Goal: Task Accomplishment & Management: Manage account settings

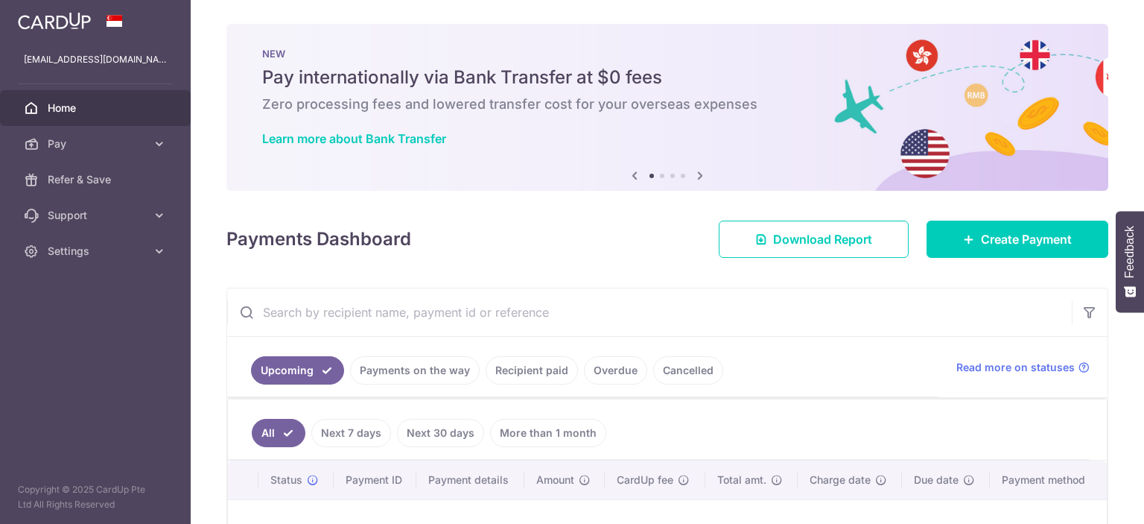
scroll to position [124, 0]
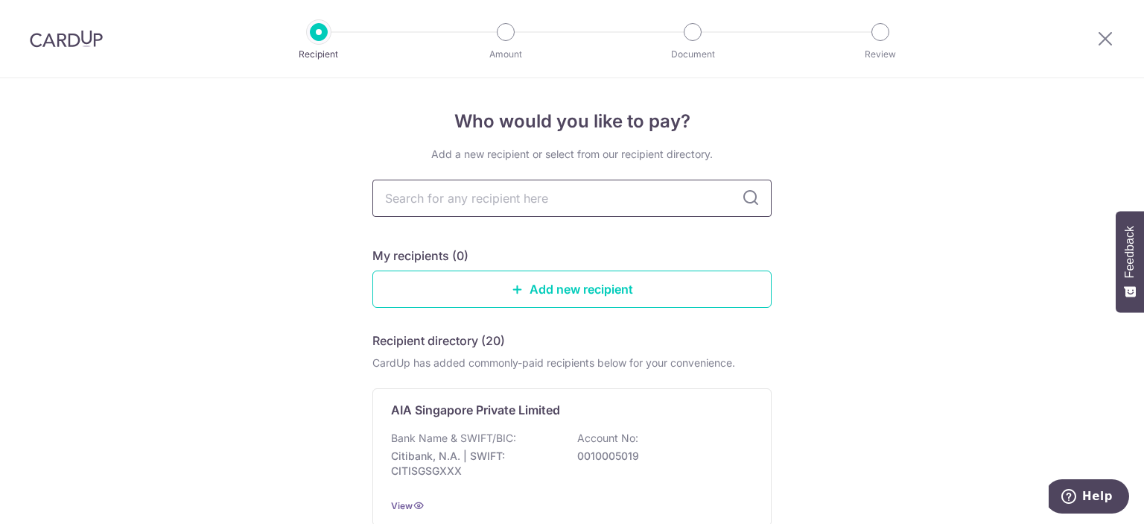
drag, startPoint x: 517, startPoint y: 202, endPoint x: 478, endPoint y: 200, distance: 38.8
click at [478, 200] on input "text" at bounding box center [571, 198] width 399 height 37
type input "a"
type input "aia"
click at [504, 433] on p "Bank Name & SWIFT/BIC:" at bounding box center [453, 438] width 125 height 15
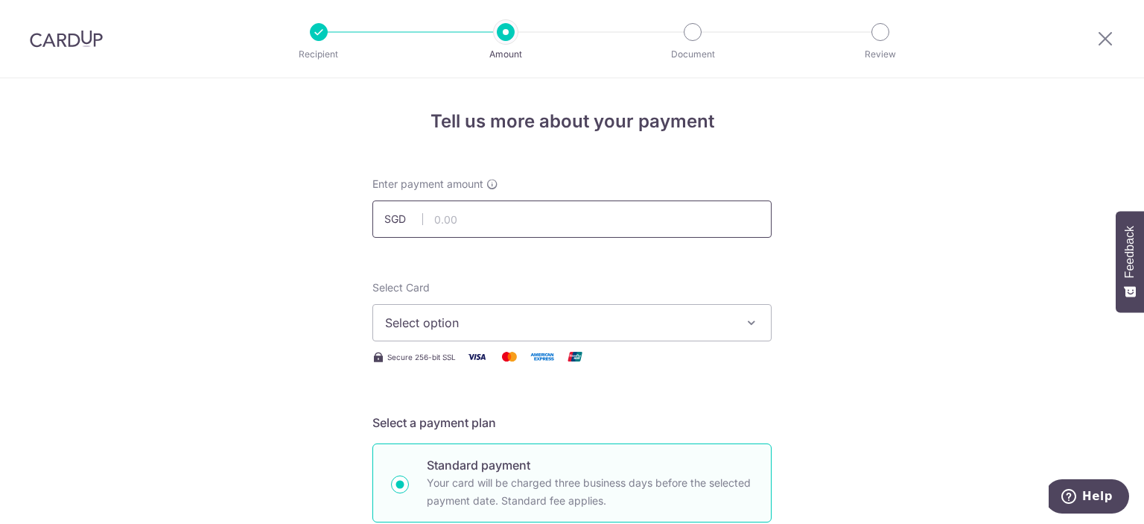
click at [496, 223] on input "text" at bounding box center [571, 218] width 399 height 37
click at [457, 221] on input "text" at bounding box center [571, 218] width 399 height 37
type input "197.25"
click at [753, 323] on icon "button" at bounding box center [751, 322] width 15 height 15
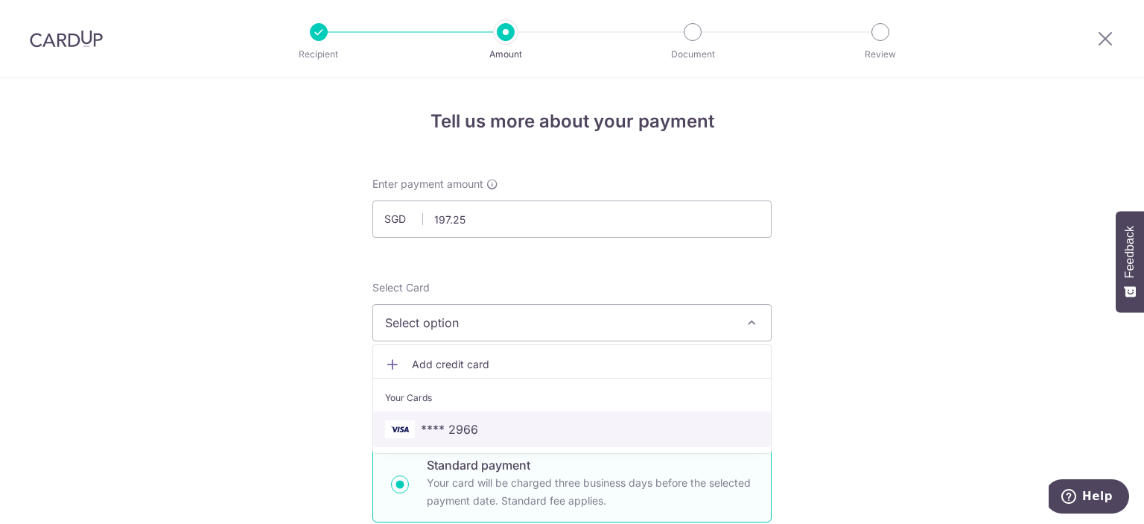
click at [473, 425] on span "**** 2966" at bounding box center [449, 429] width 57 height 18
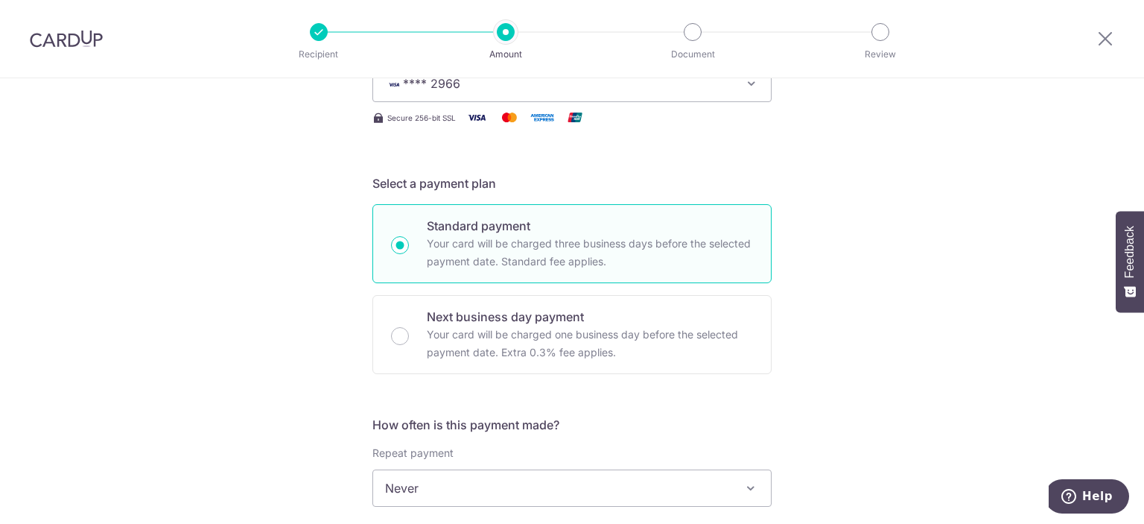
scroll to position [248, 0]
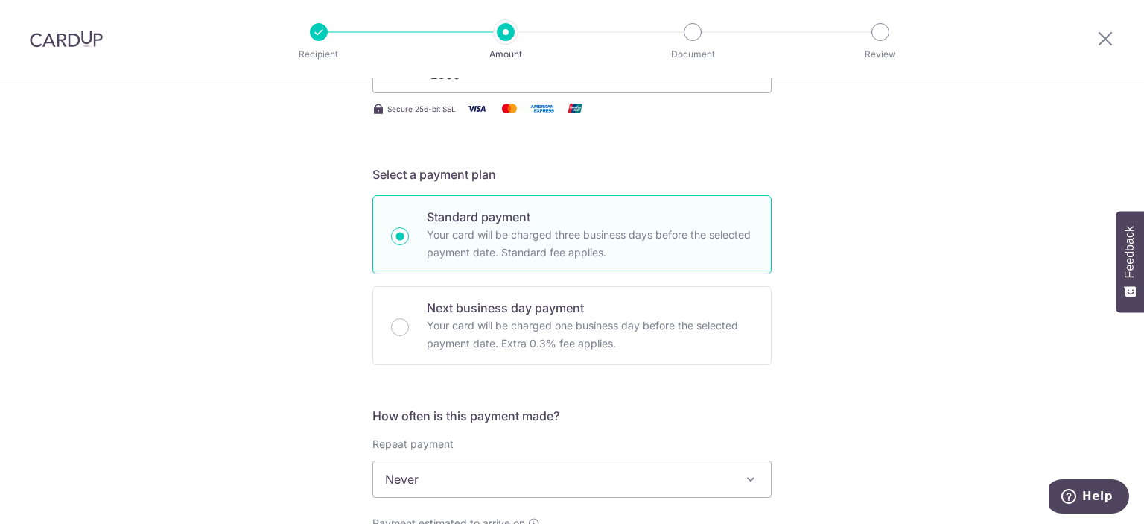
click at [428, 469] on span "Never" at bounding box center [572, 479] width 398 height 36
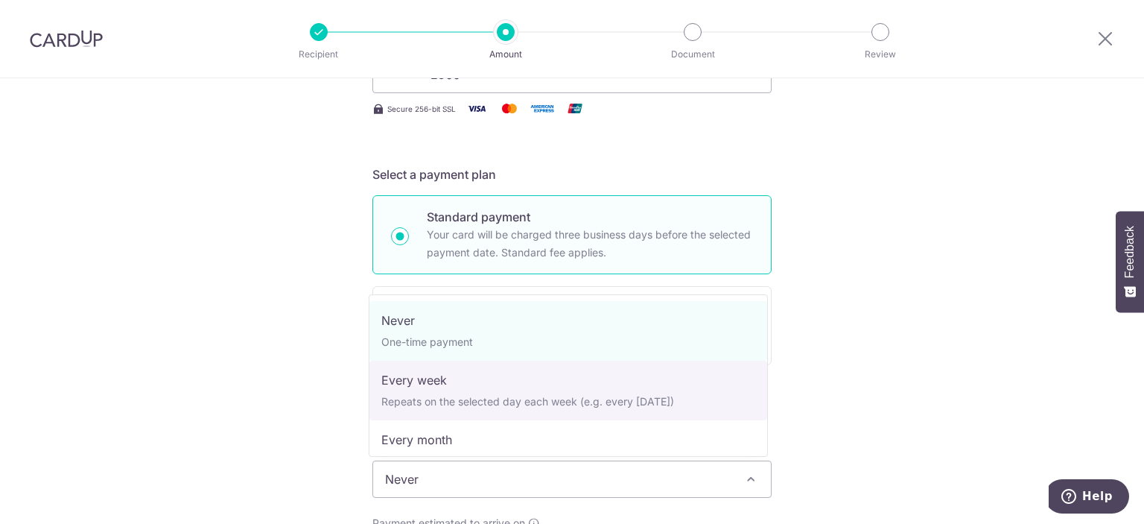
select select "2"
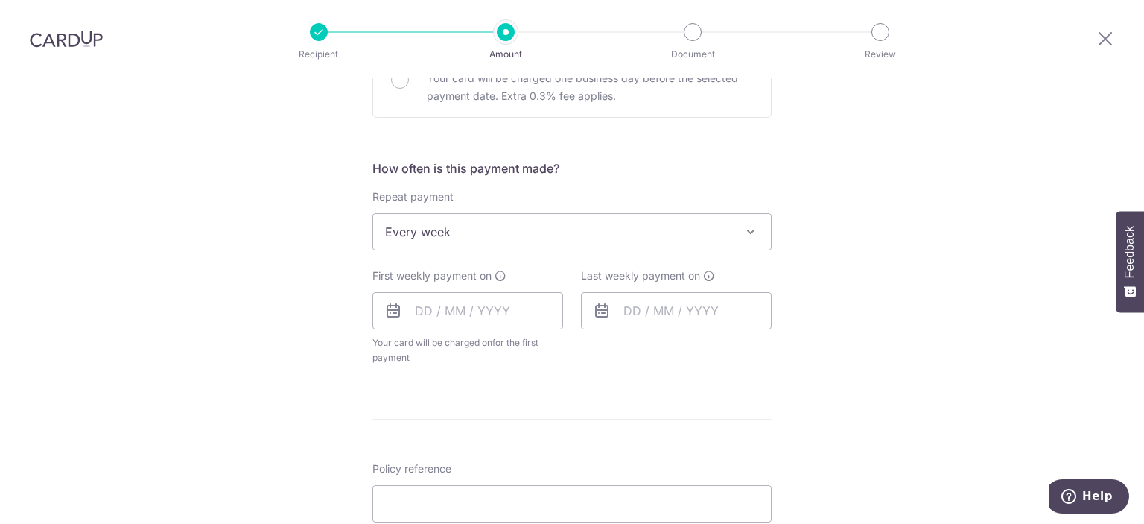
scroll to position [496, 0]
click at [462, 313] on input "text" at bounding box center [467, 309] width 191 height 37
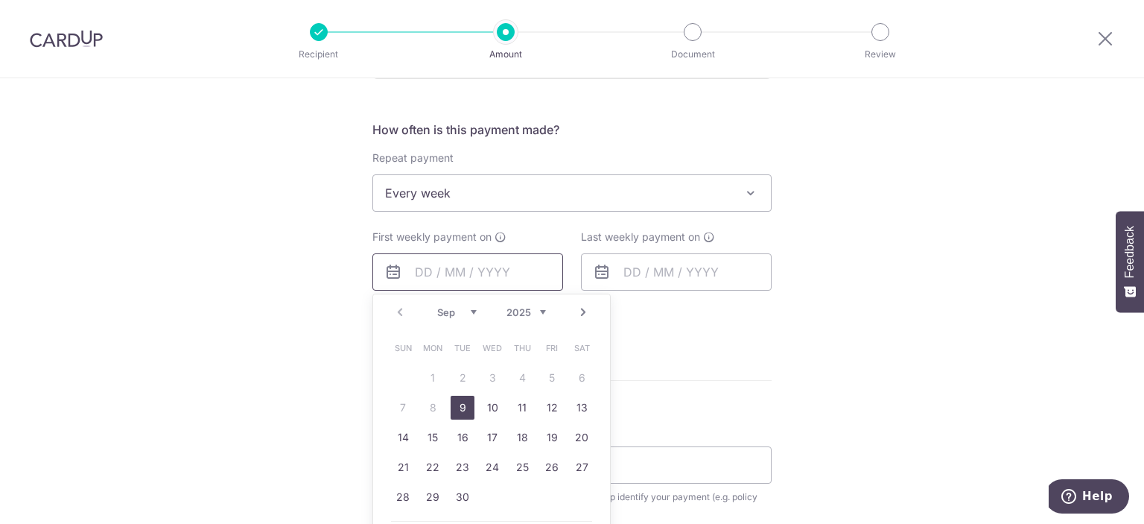
scroll to position [620, 0]
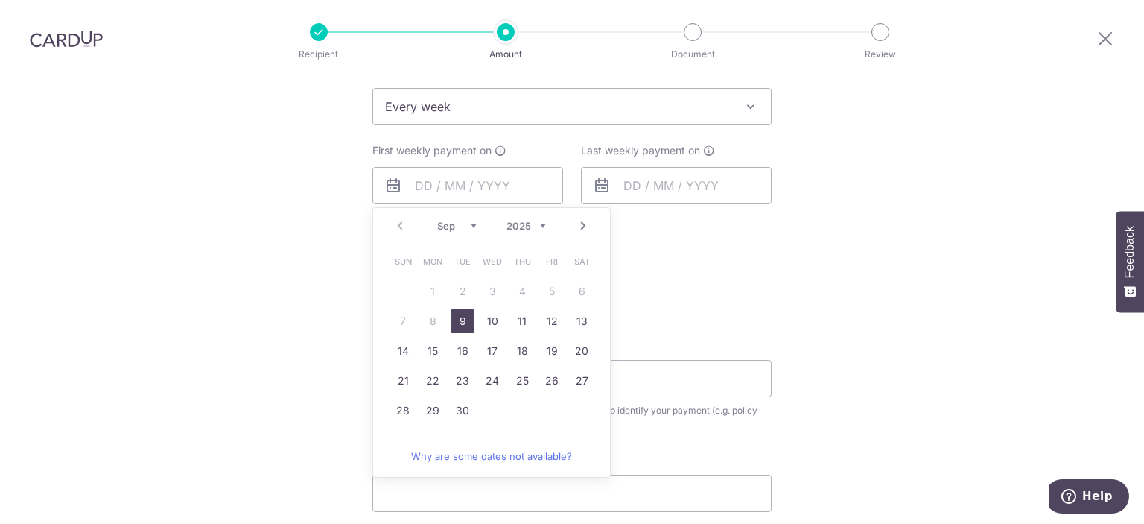
click at [310, 261] on div "Tell us more about your payment Enter payment amount SGD 197.25 197.25 Select C…" at bounding box center [572, 139] width 1144 height 1362
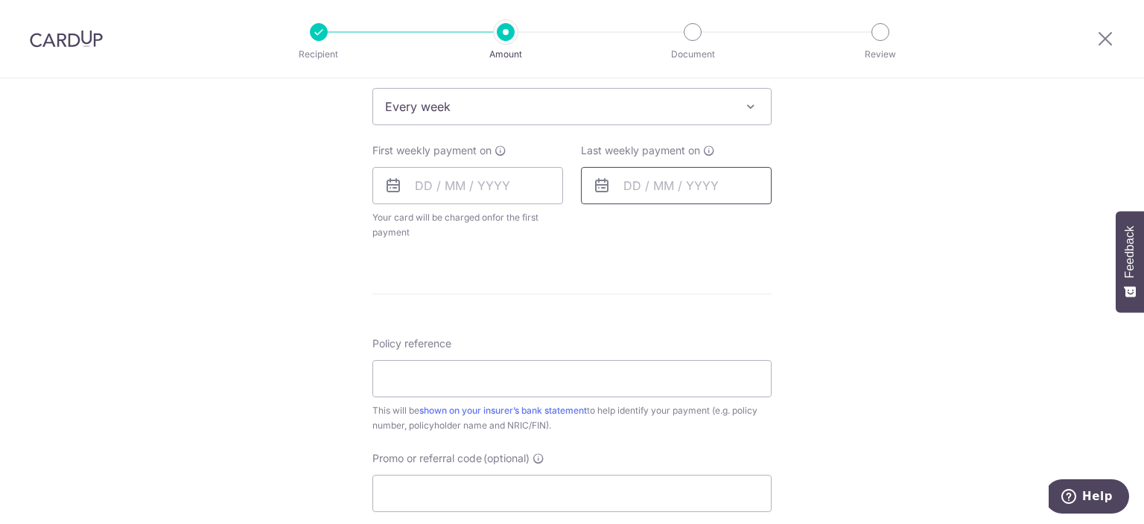
click at [665, 186] on input "text" at bounding box center [676, 185] width 191 height 37
click at [786, 223] on link "Next" at bounding box center [792, 226] width 18 height 18
click at [674, 378] on link "18" at bounding box center [671, 381] width 24 height 24
type input "[DATE]"
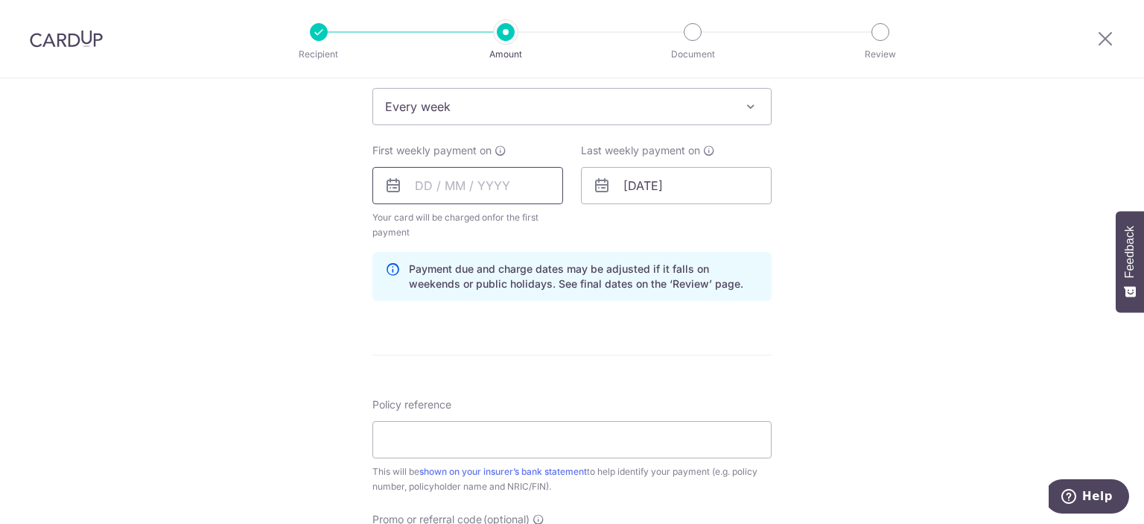
click at [501, 200] on input "text" at bounding box center [467, 185] width 191 height 37
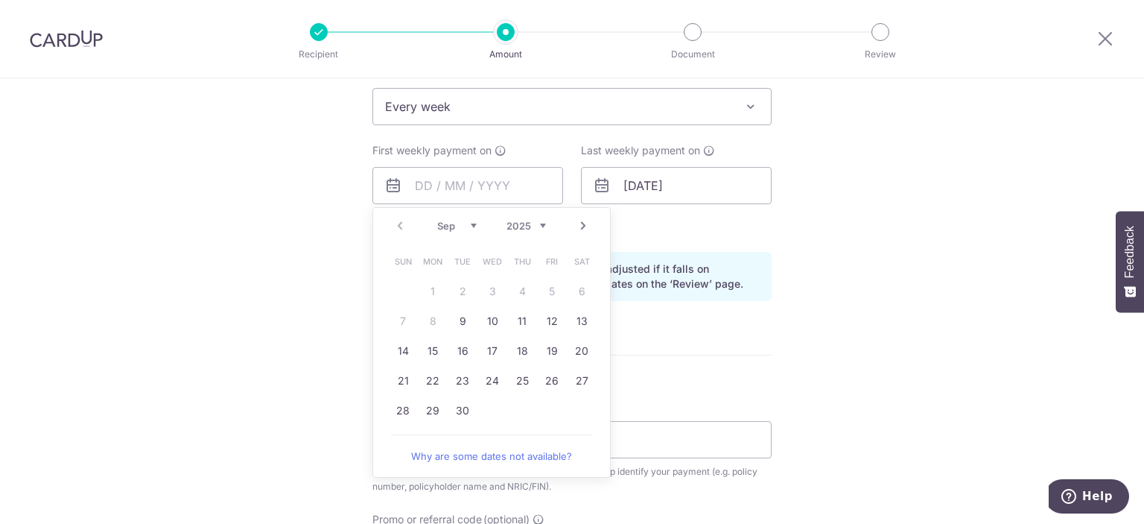
click at [587, 226] on link "Next" at bounding box center [583, 226] width 18 height 18
click at [580, 226] on link "Next" at bounding box center [583, 226] width 18 height 18
click at [455, 355] on link "11" at bounding box center [463, 351] width 24 height 24
type input "[DATE]"
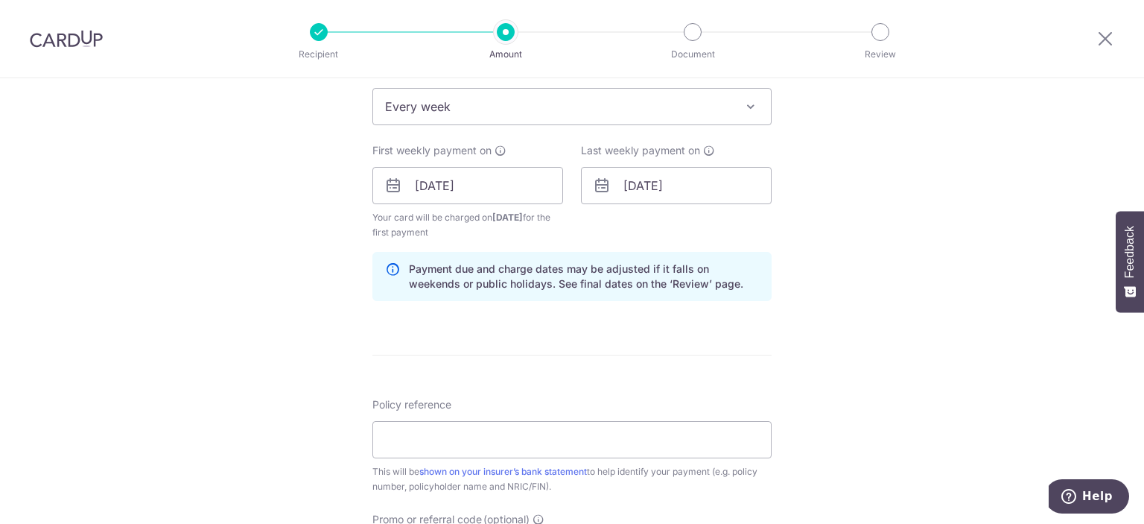
click at [215, 294] on div "Tell us more about your payment Enter payment amount SGD 197.25 197.25 Select C…" at bounding box center [572, 169] width 1144 height 1423
drag, startPoint x: 218, startPoint y: 294, endPoint x: 209, endPoint y: 288, distance: 10.7
click at [159, 291] on div "Tell us more about your payment Enter payment amount SGD 197.25 197.25 Select C…" at bounding box center [572, 169] width 1144 height 1423
drag, startPoint x: 664, startPoint y: 215, endPoint x: 585, endPoint y: 223, distance: 80.0
click at [585, 223] on div "Last weekly payment on 18/11/2025" at bounding box center [676, 191] width 209 height 97
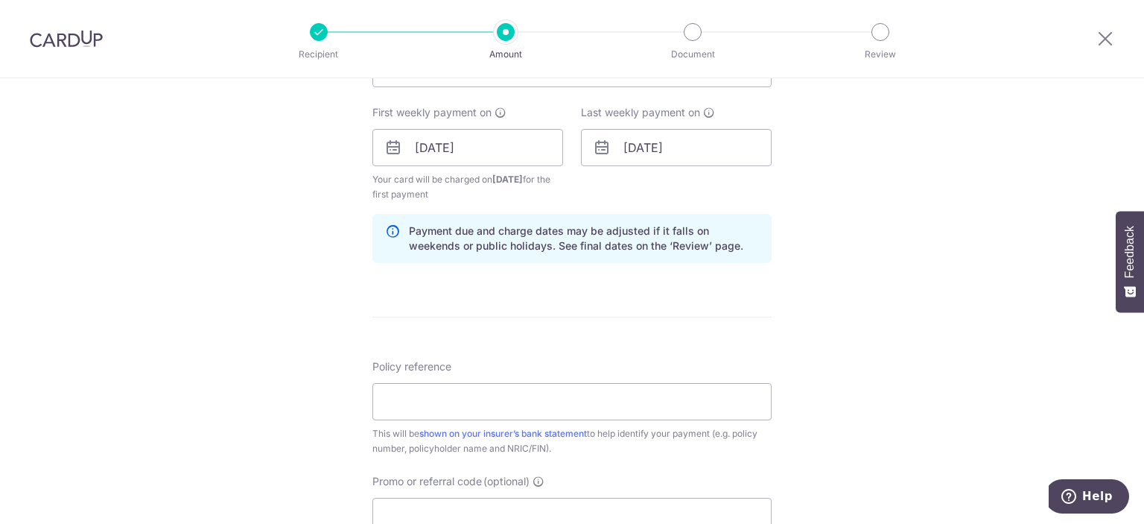
scroll to position [745, 0]
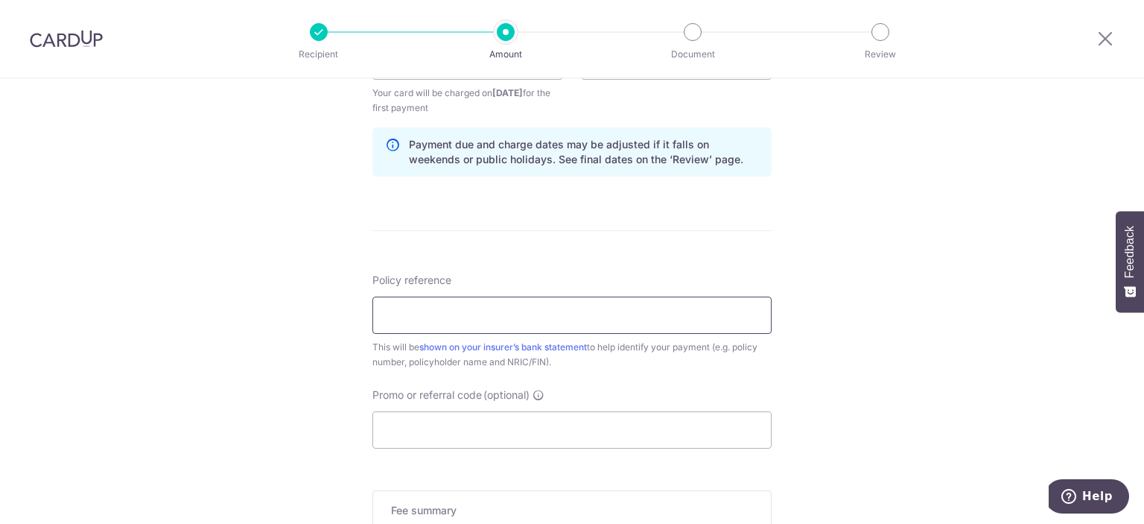
click at [533, 314] on input "Policy reference" at bounding box center [571, 314] width 399 height 37
type input "L524952223 - [PERSON_NAME] [PERSON_NAME]"
type input "L"
paste input "L524952223 - [PERSON_NAME] [PERSON_NAME]"
click at [381, 310] on input "L524952223 - [PERSON_NAME] [PERSON_NAME]" at bounding box center [571, 314] width 399 height 37
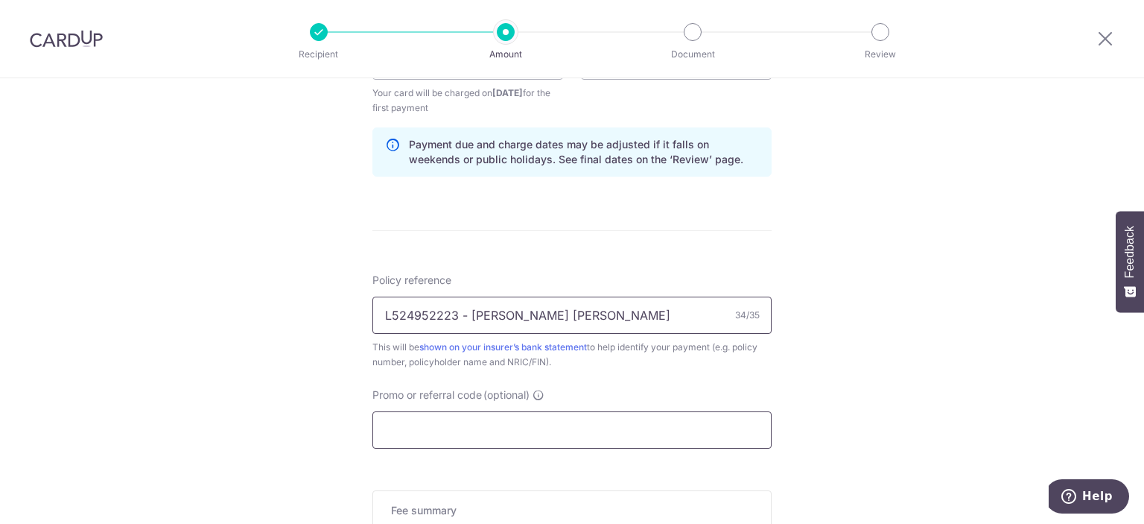
type input "L524952223 - [PERSON_NAME] [PERSON_NAME]"
click at [418, 422] on input "Promo or referral code (optional)" at bounding box center [571, 429] width 399 height 37
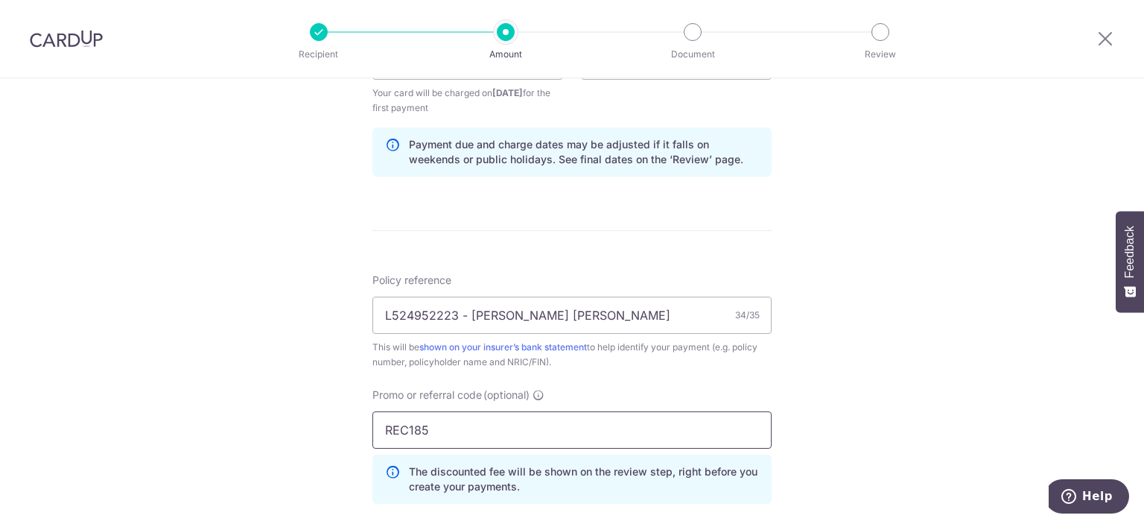
type input "REC185"
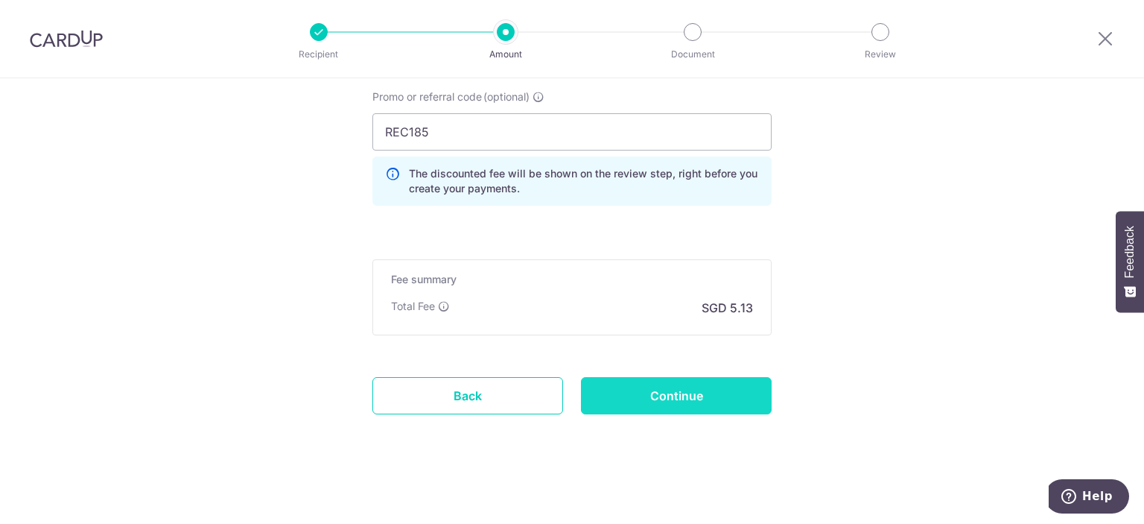
click at [585, 392] on input "Continue" at bounding box center [676, 395] width 191 height 37
type input "Create Schedule"
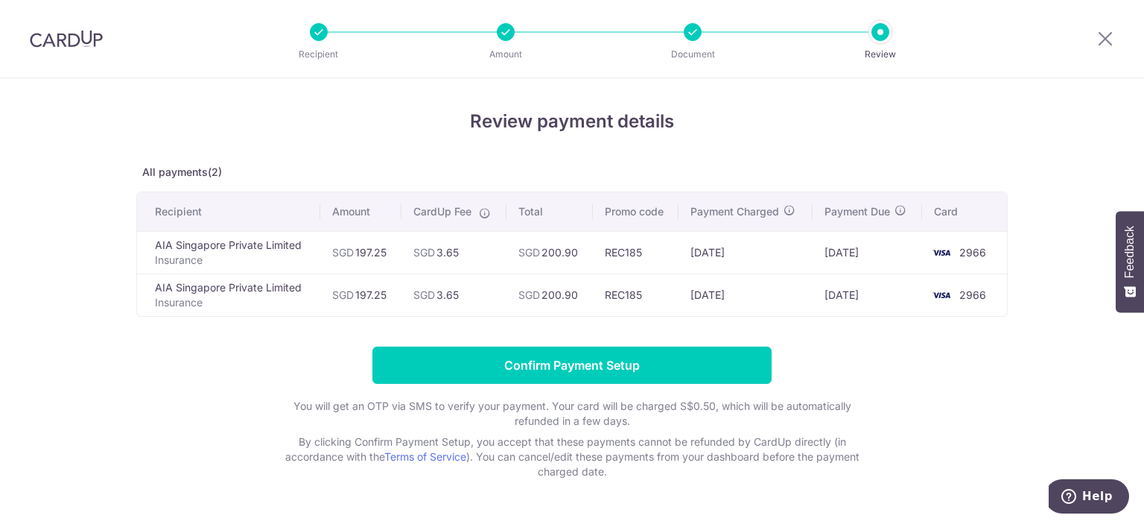
click at [276, 366] on form "Confirm Payment Setup You will get an OTP via SMS to verify your payment. Your …" at bounding box center [572, 412] width 872 height 133
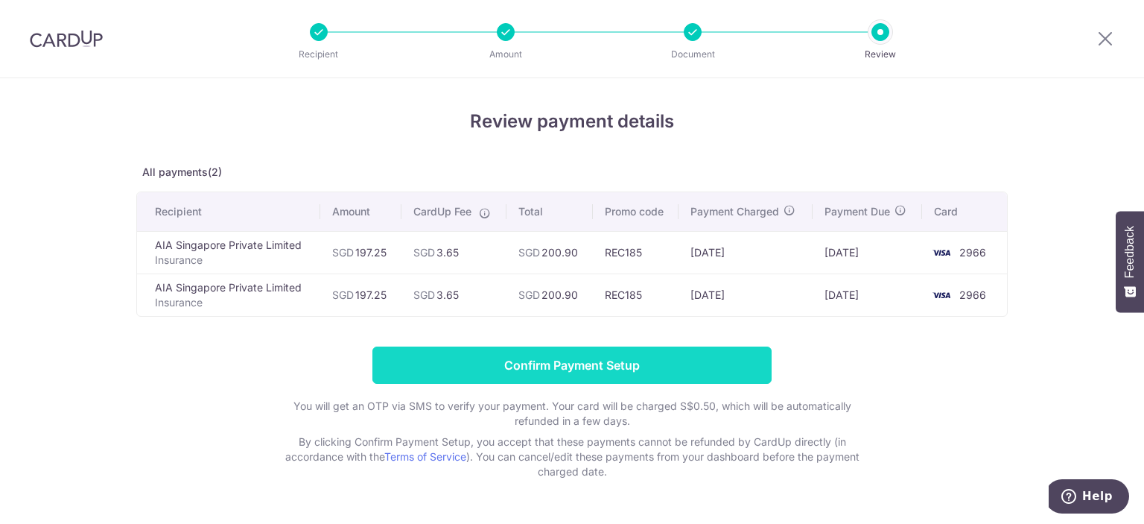
click at [624, 357] on input "Confirm Payment Setup" at bounding box center [571, 364] width 399 height 37
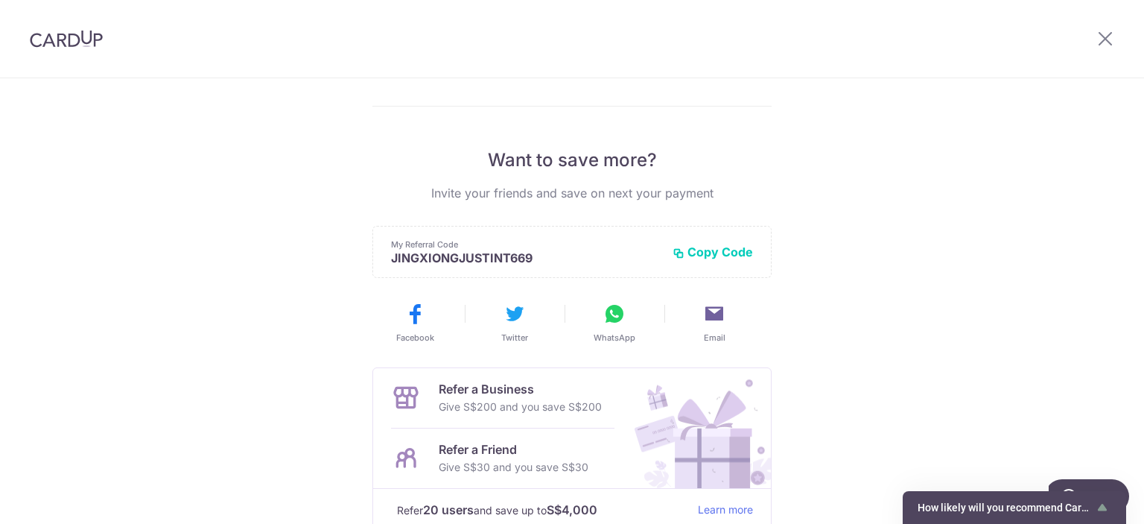
scroll to position [124, 0]
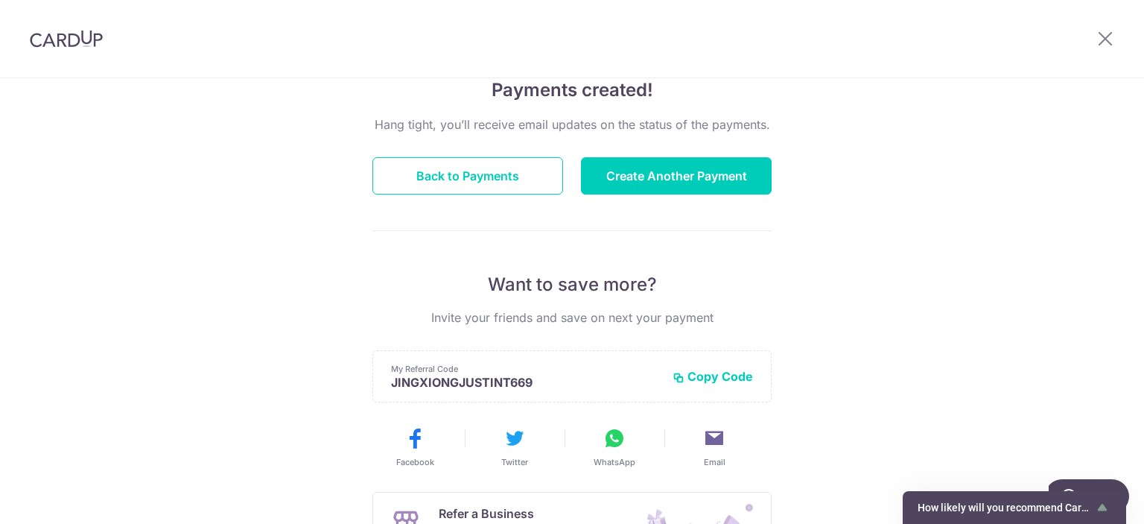
click at [72, 34] on img at bounding box center [66, 39] width 73 height 18
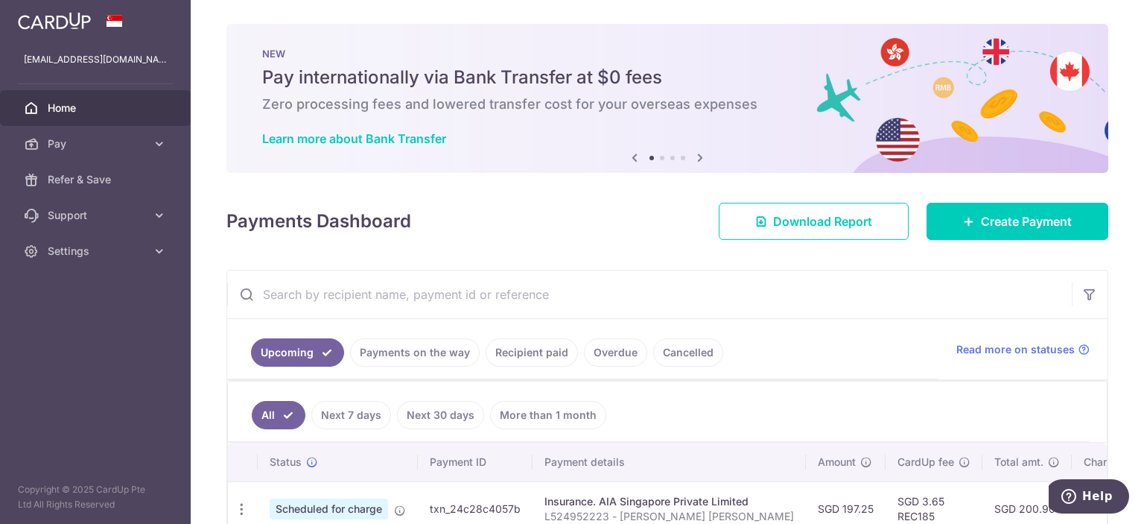
scroll to position [144, 0]
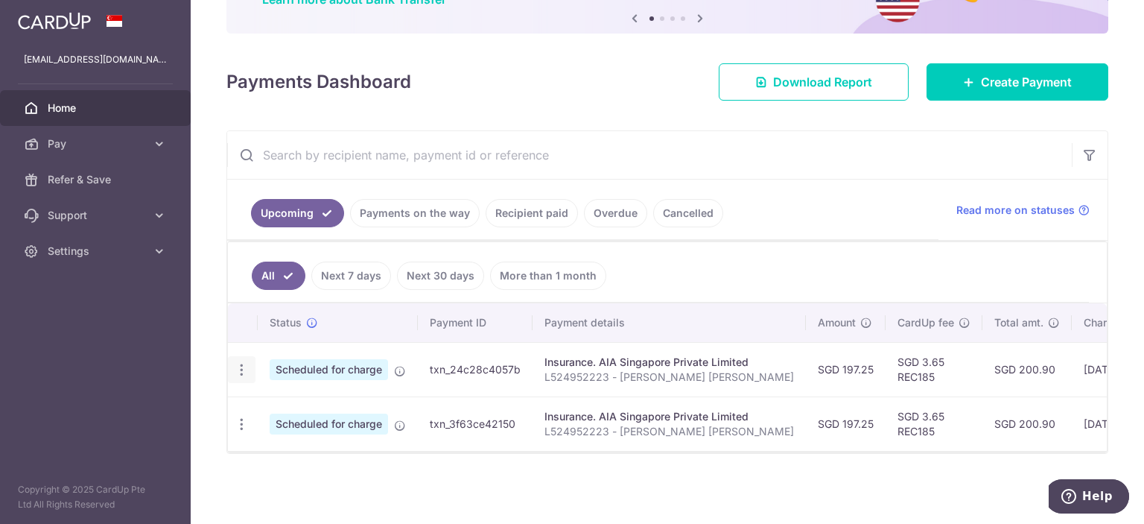
click at [244, 364] on icon "button" at bounding box center [242, 370] width 16 height 16
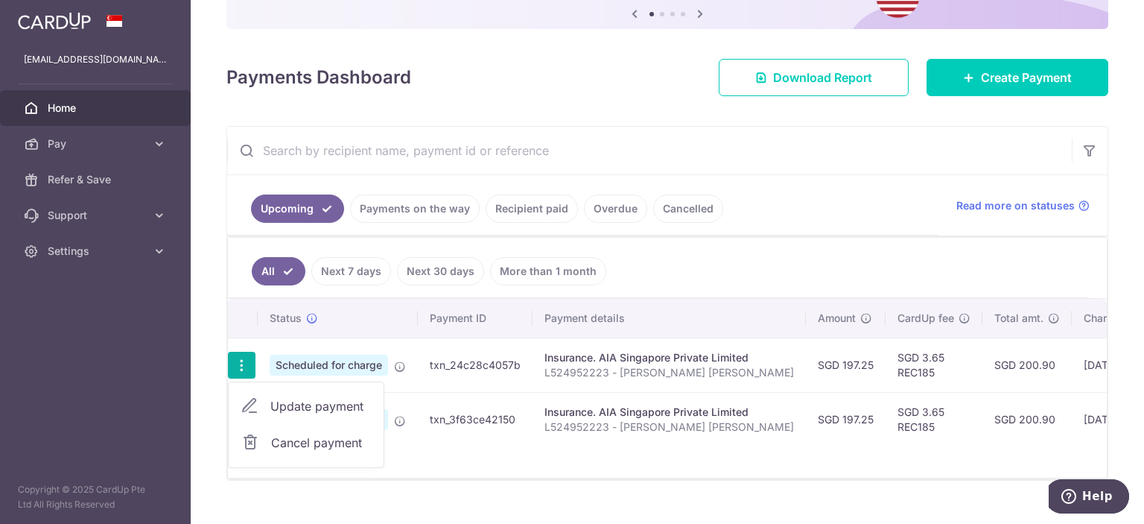
click at [261, 399] on link "Update payment" at bounding box center [306, 406] width 155 height 36
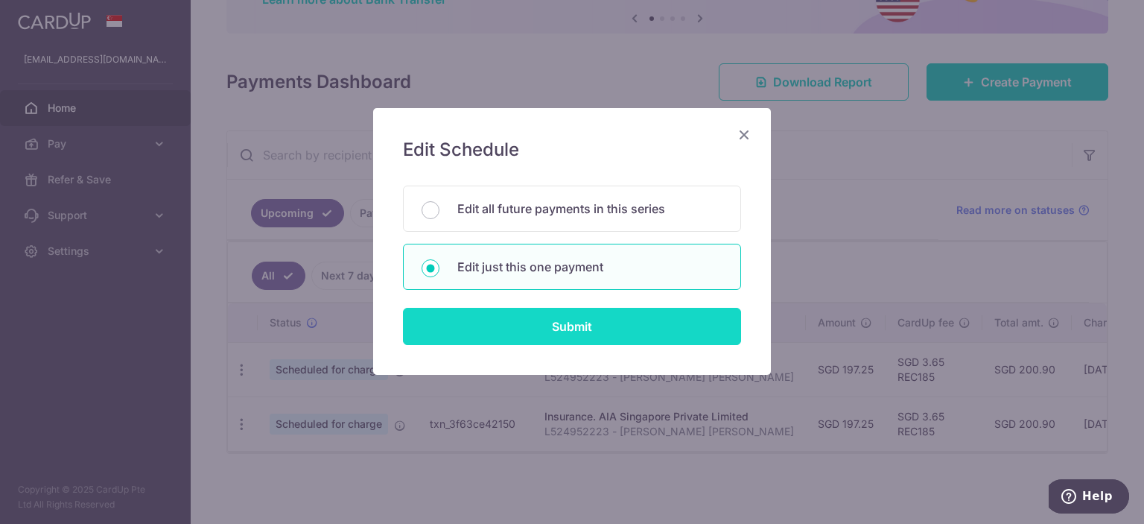
click at [534, 323] on input "Submit" at bounding box center [572, 326] width 338 height 37
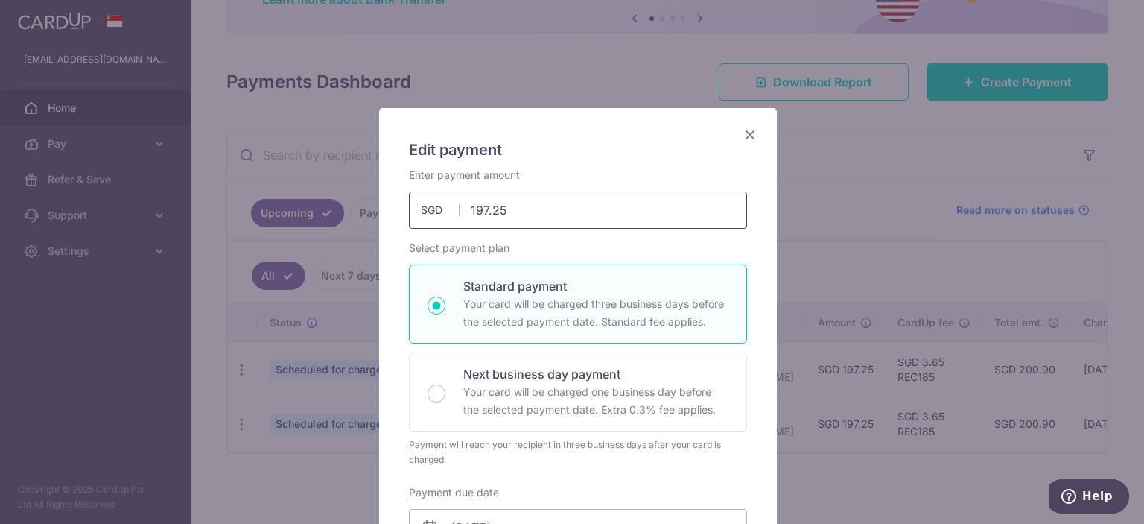
drag, startPoint x: 520, startPoint y: 206, endPoint x: 429, endPoint y: 208, distance: 90.9
click at [429, 208] on div "197.25 197.25 SGD" at bounding box center [578, 209] width 338 height 37
type input "196.50"
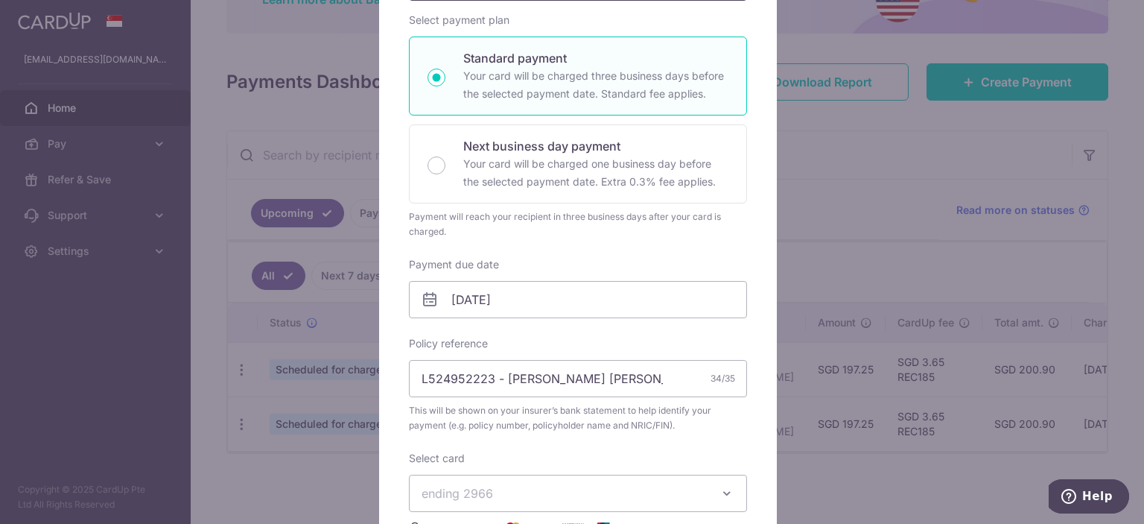
scroll to position [248, 0]
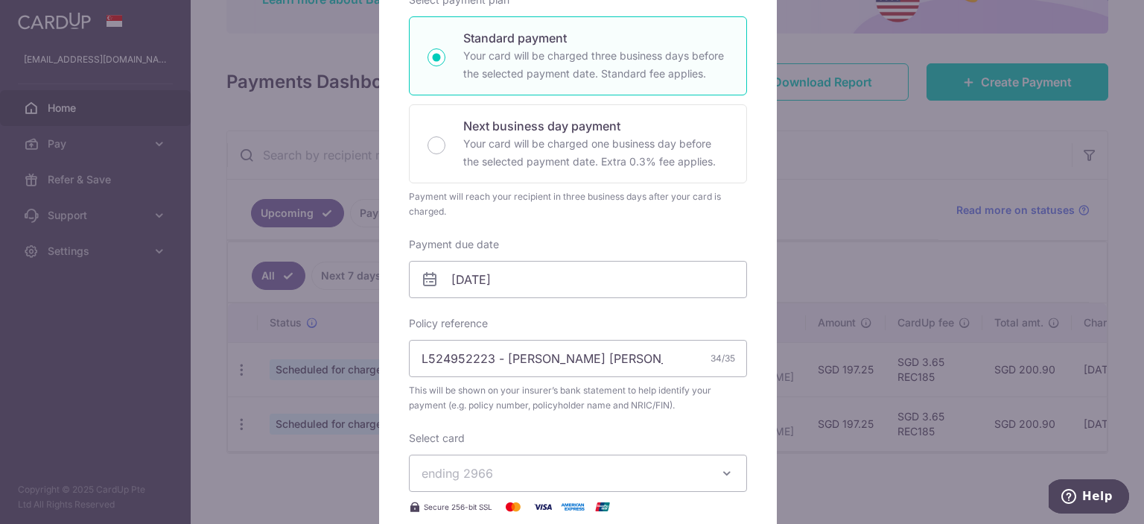
drag, startPoint x: 568, startPoint y: 317, endPoint x: 539, endPoint y: 316, distance: 29.1
click at [539, 316] on div "Policy reference L524952223 - Teo Jing Xiong Justin 34/35 This will be shown on…" at bounding box center [578, 364] width 338 height 97
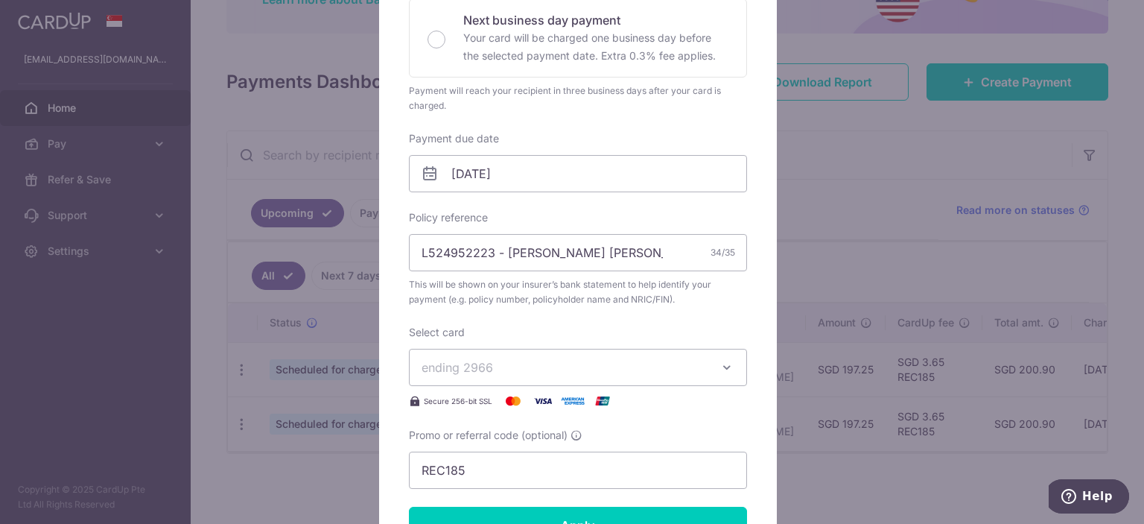
scroll to position [372, 0]
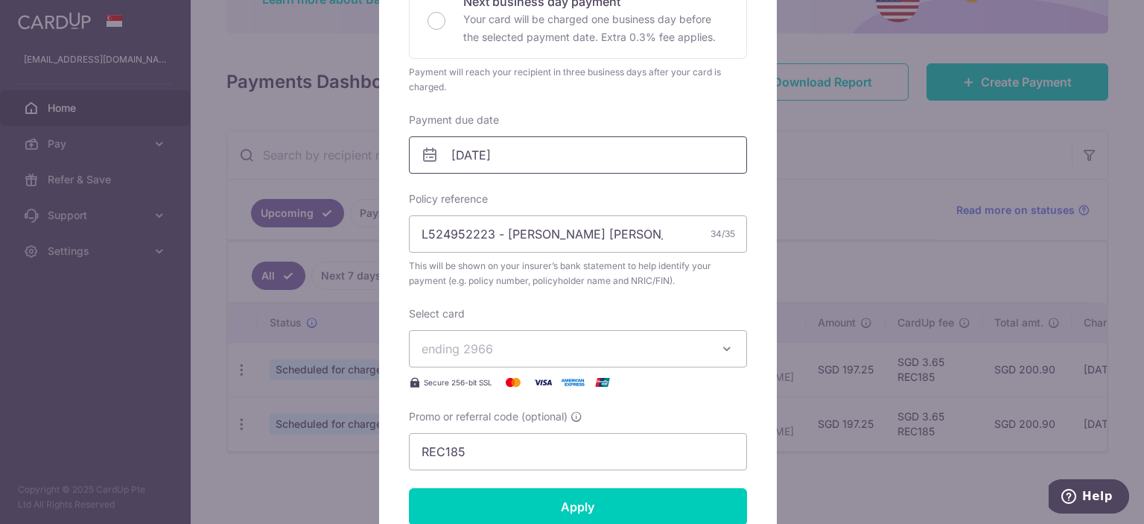
click at [545, 145] on input "[DATE]" at bounding box center [578, 154] width 338 height 37
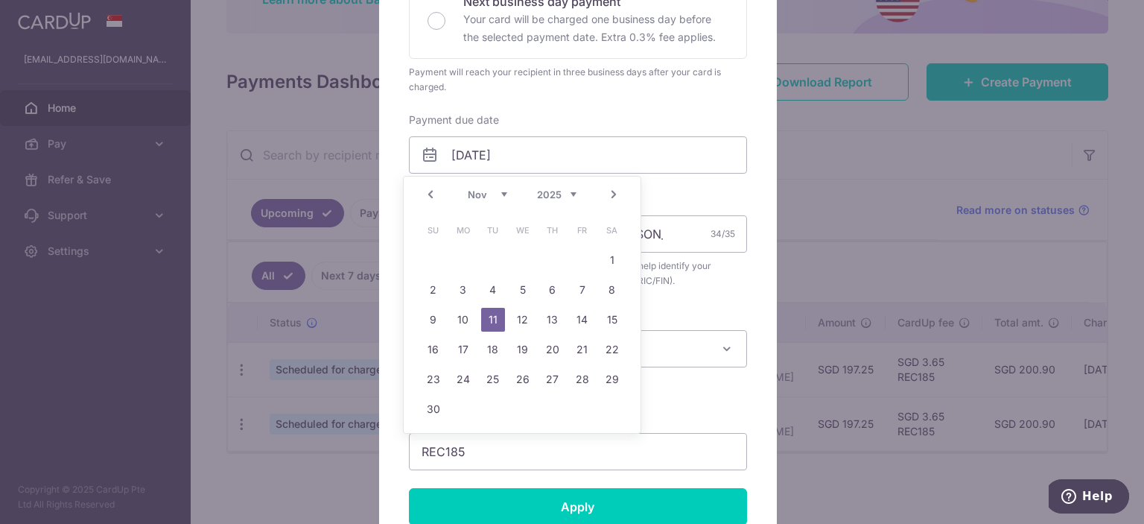
click at [495, 318] on link "11" at bounding box center [493, 320] width 24 height 24
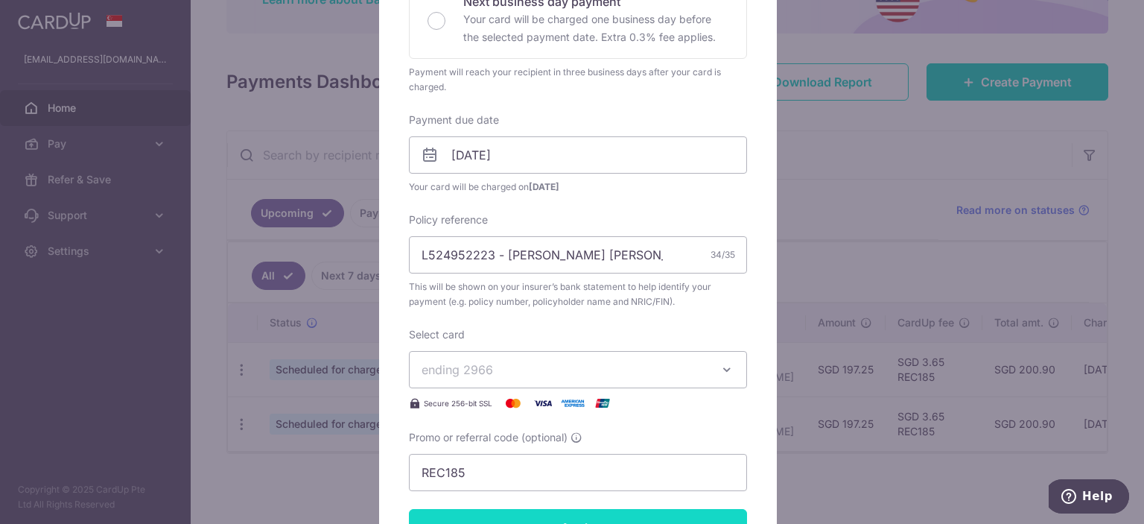
click at [539, 517] on input "Apply" at bounding box center [578, 527] width 338 height 37
type input "Successfully Applied"
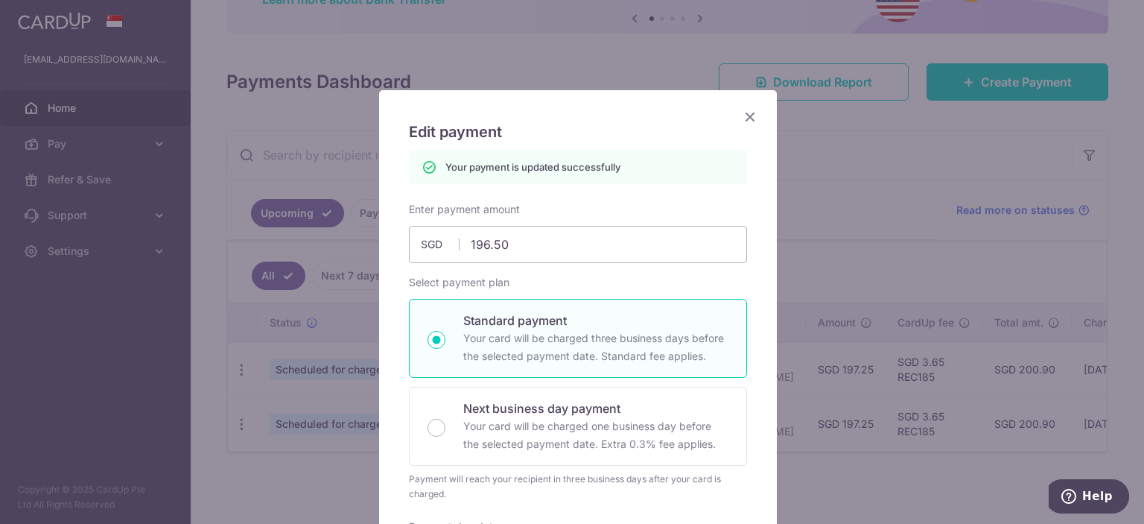
scroll to position [0, 0]
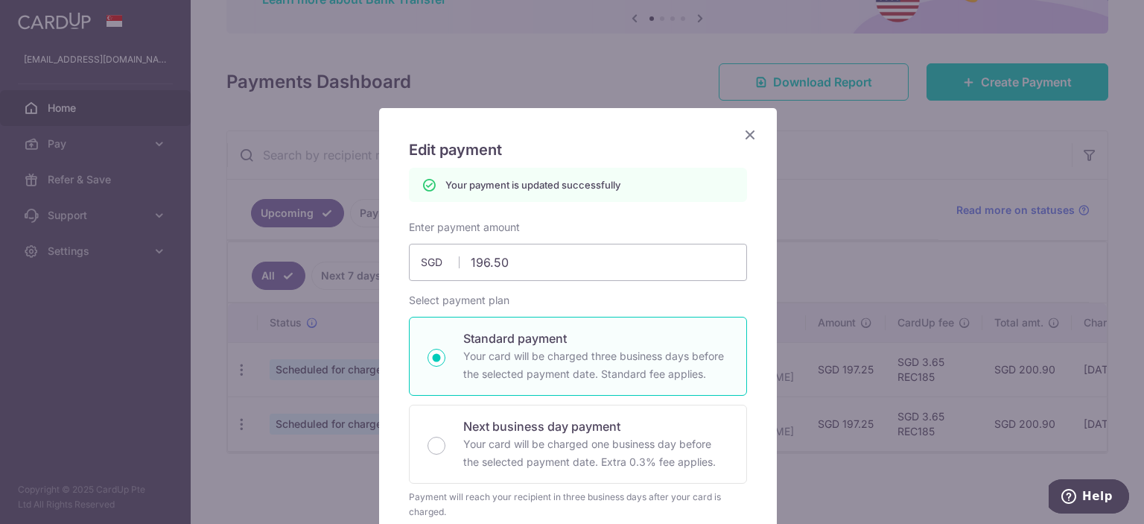
click at [745, 138] on icon "Close" at bounding box center [750, 134] width 18 height 19
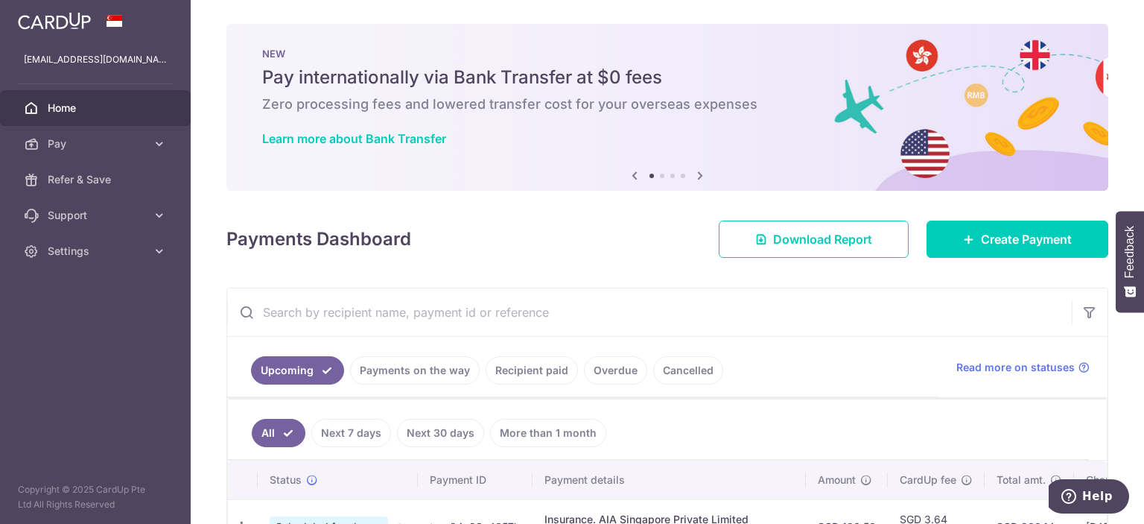
scroll to position [124, 0]
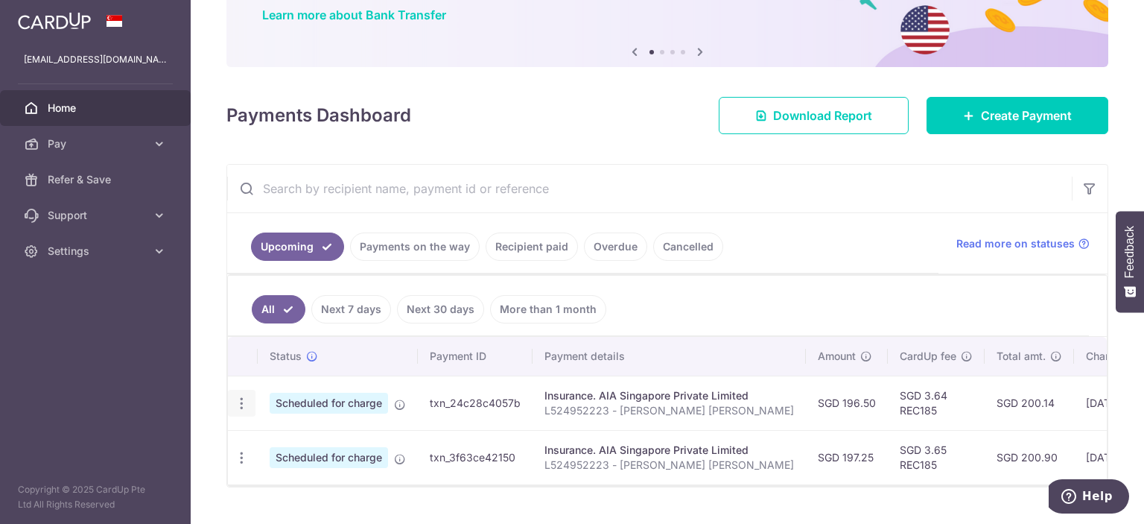
click at [240, 390] on div "Update payment Cancel payment" at bounding box center [242, 404] width 28 height 28
click at [247, 403] on icon "button" at bounding box center [242, 404] width 16 height 16
click at [265, 445] on link "Update payment" at bounding box center [306, 444] width 155 height 36
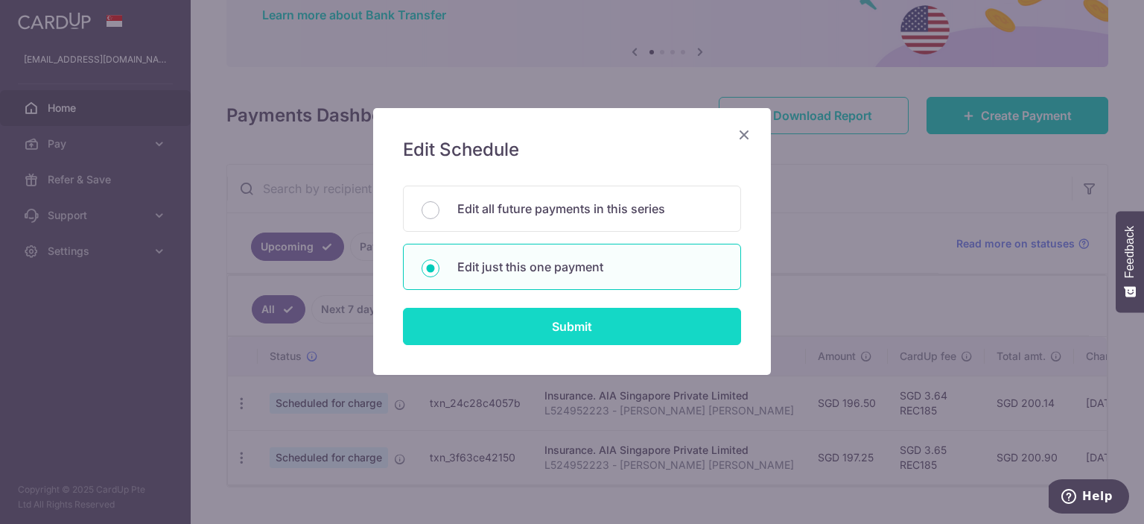
click at [529, 327] on input "Submit" at bounding box center [572, 326] width 338 height 37
radio input "true"
type input "196.50"
type input "[DATE]"
type input "L524952223 - [PERSON_NAME] [PERSON_NAME]"
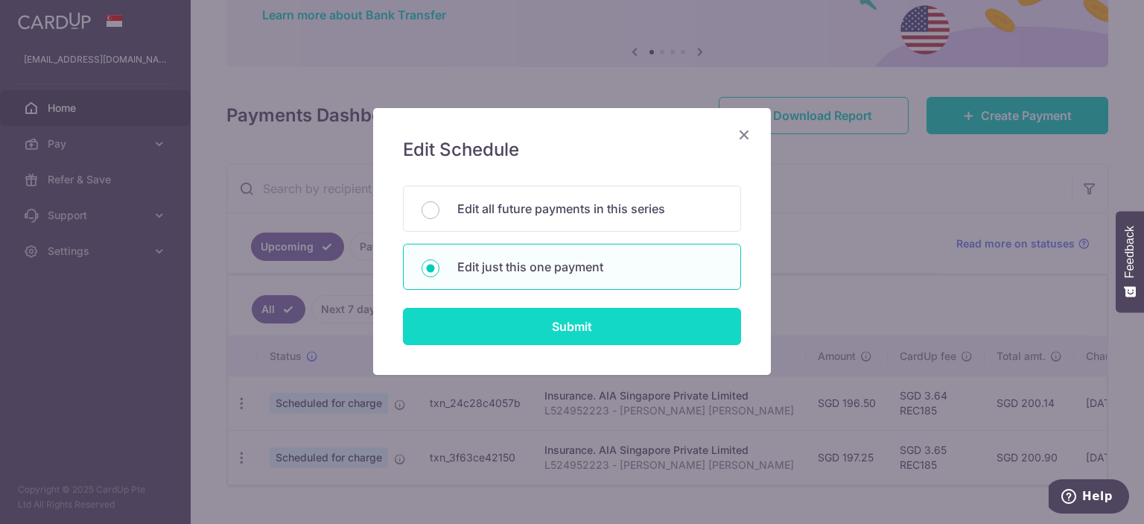
type input "REC185"
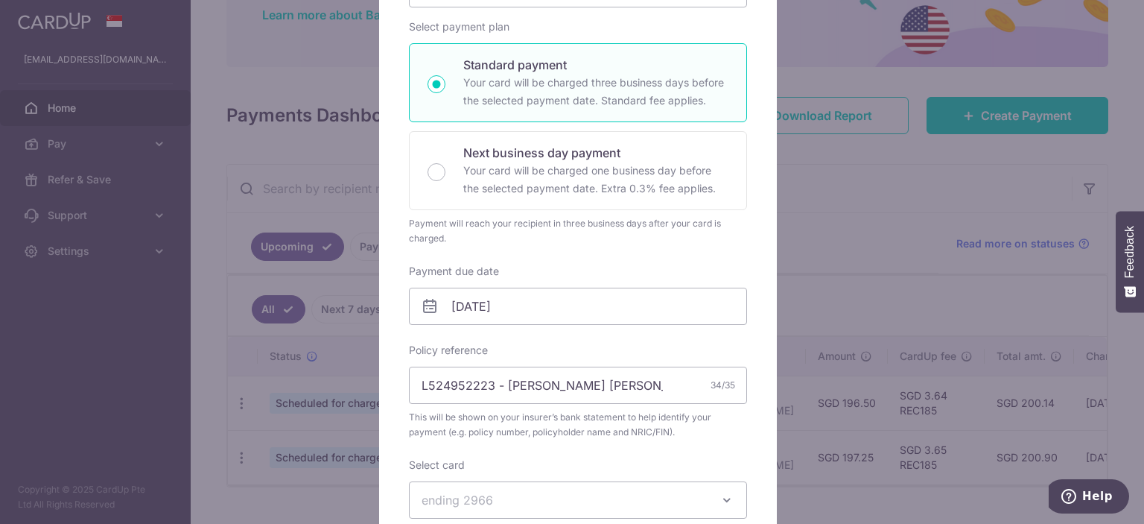
scroll to position [248, 0]
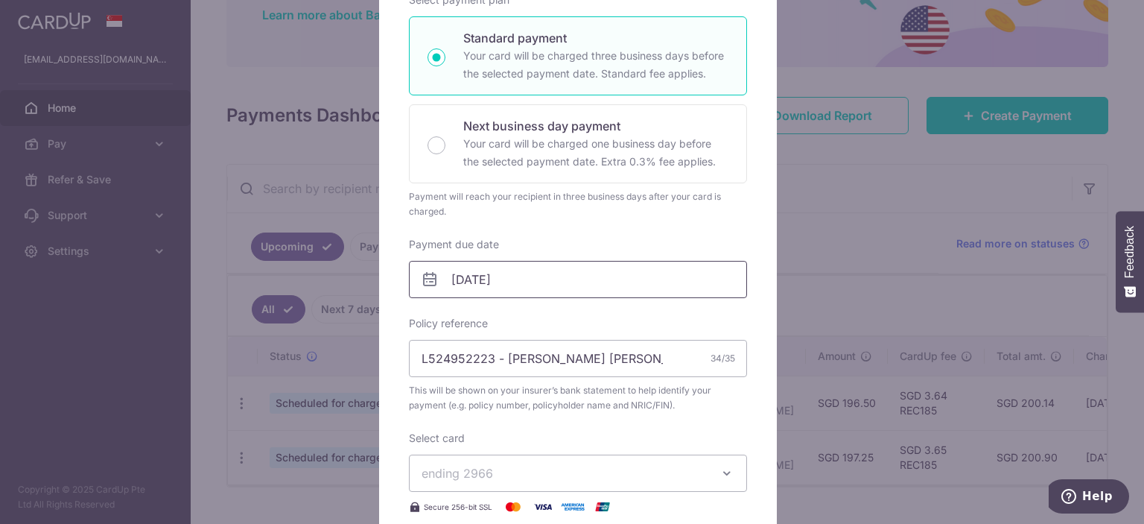
click at [519, 278] on input "[DATE]" at bounding box center [578, 279] width 338 height 37
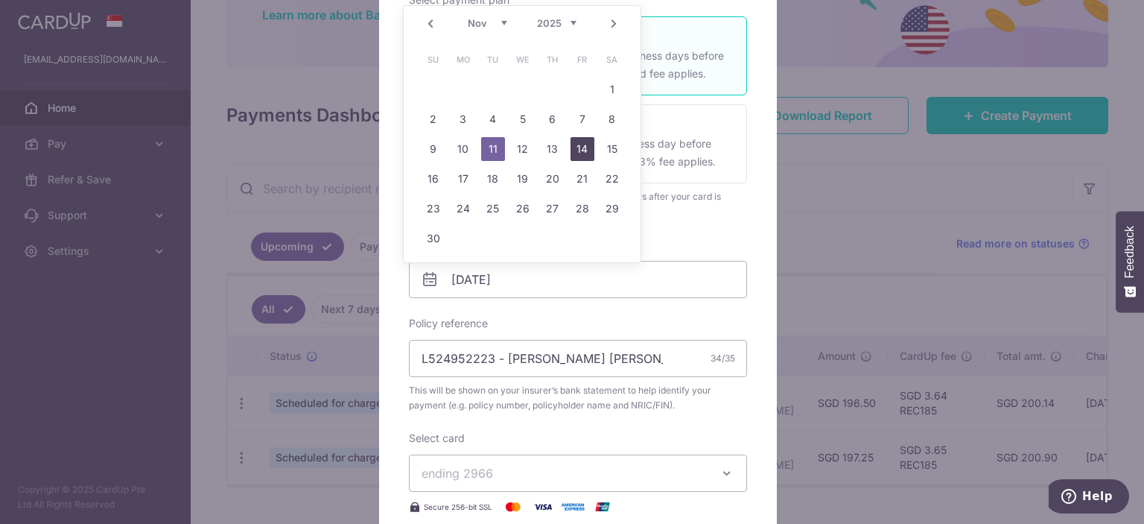
click at [581, 152] on link "14" at bounding box center [583, 149] width 24 height 24
type input "[DATE]"
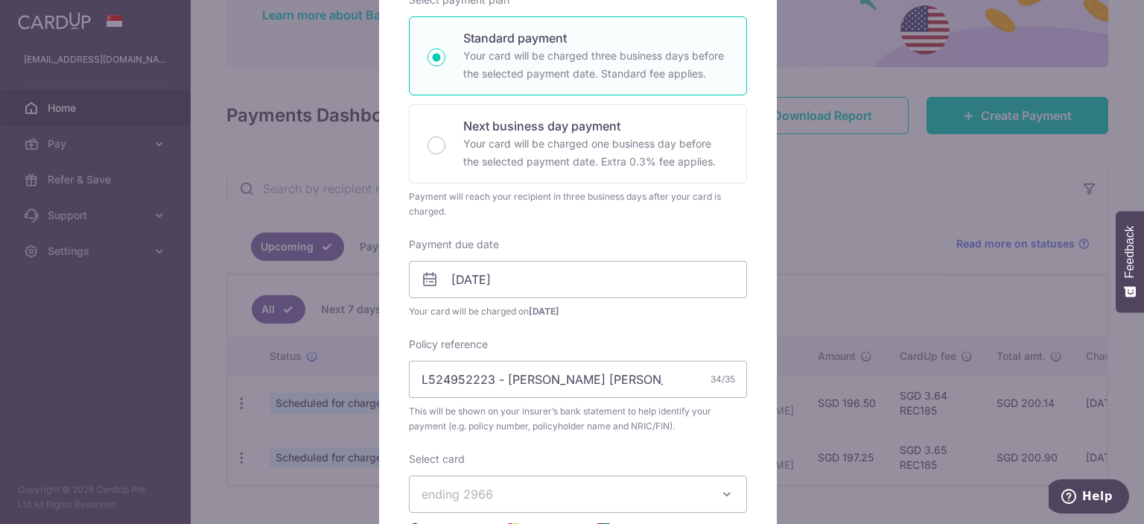
drag, startPoint x: 629, startPoint y: 328, endPoint x: 606, endPoint y: 328, distance: 23.1
click at [606, 328] on div "Enter payment amount 196.50 196.50 SGD To change the payment amount, please can…" at bounding box center [578, 268] width 338 height 696
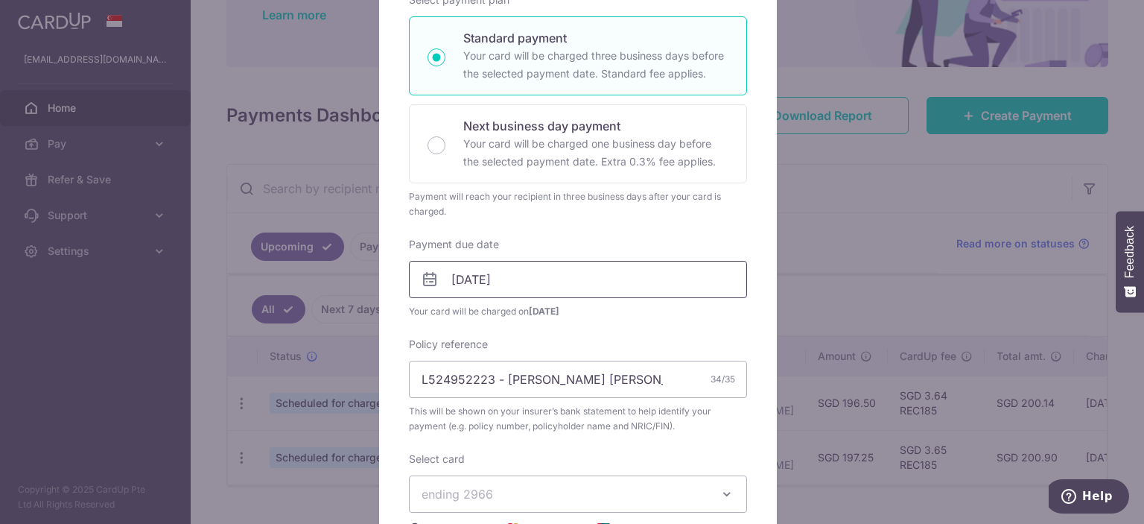
click at [602, 285] on input "[DATE]" at bounding box center [578, 279] width 338 height 37
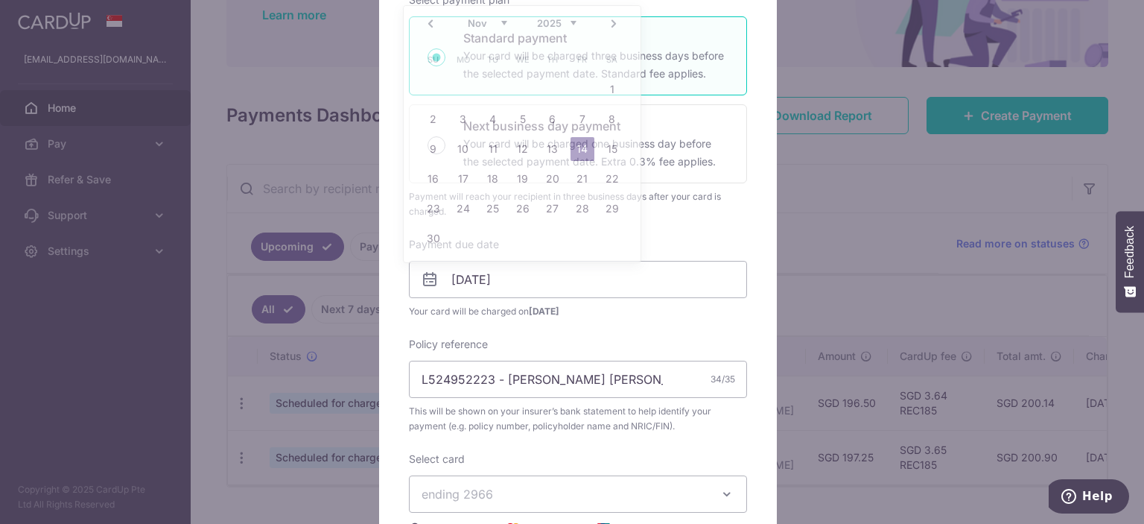
click at [737, 235] on div "Enter payment amount 196.50 196.50 SGD To change the payment amount, please can…" at bounding box center [578, 268] width 338 height 696
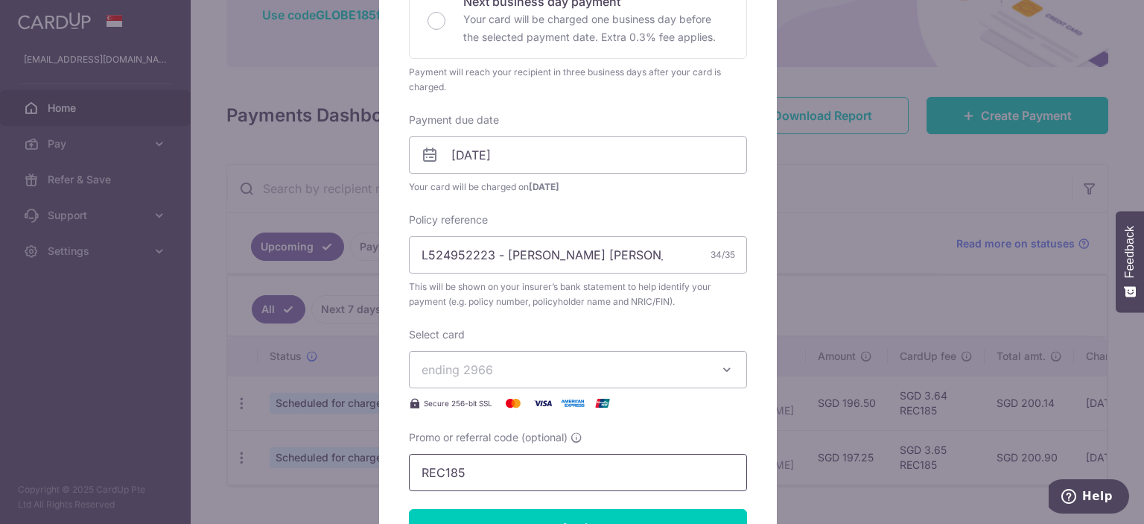
scroll to position [496, 0]
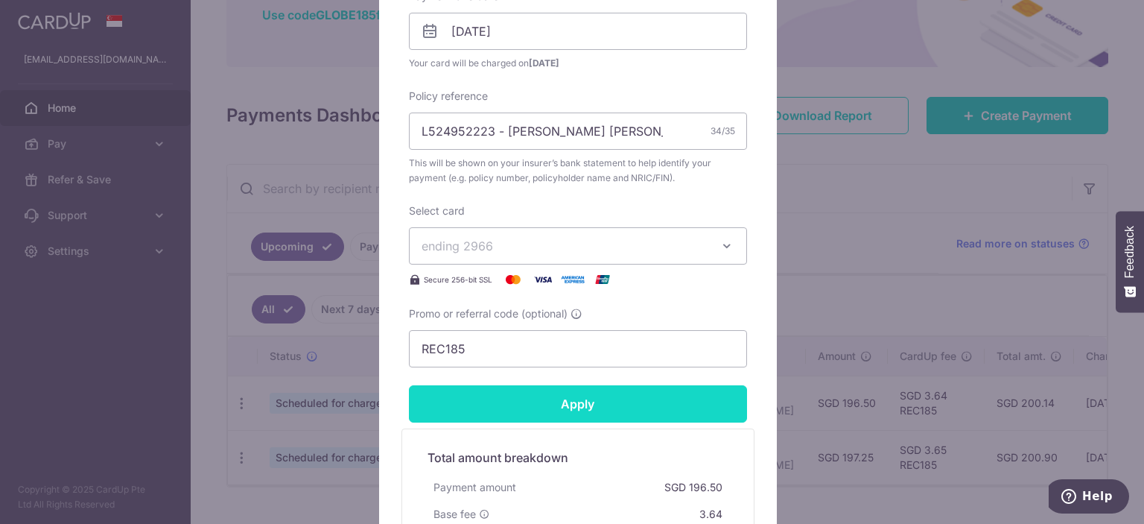
click at [548, 397] on input "Apply" at bounding box center [578, 403] width 338 height 37
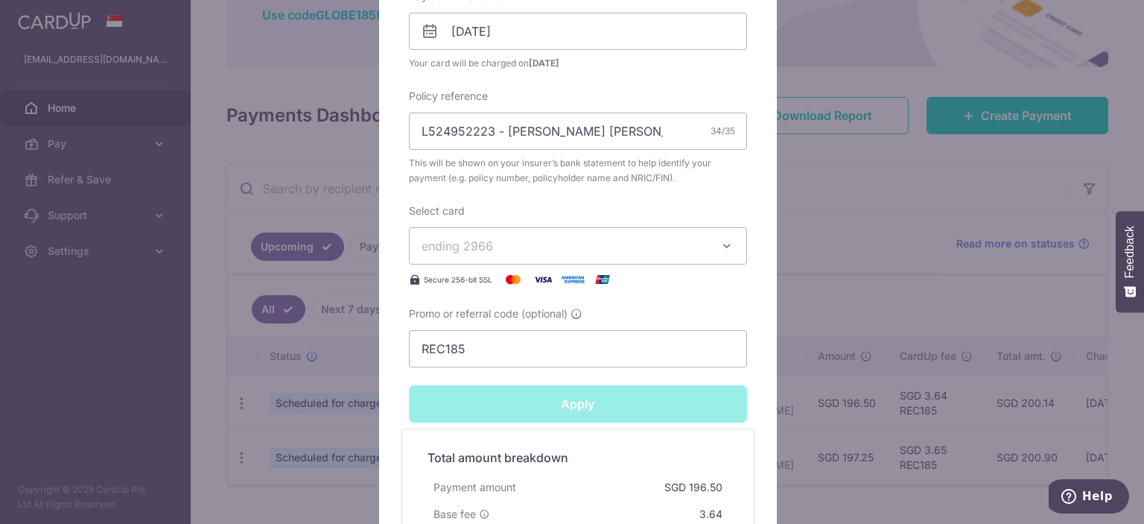
type input "Successfully Applied"
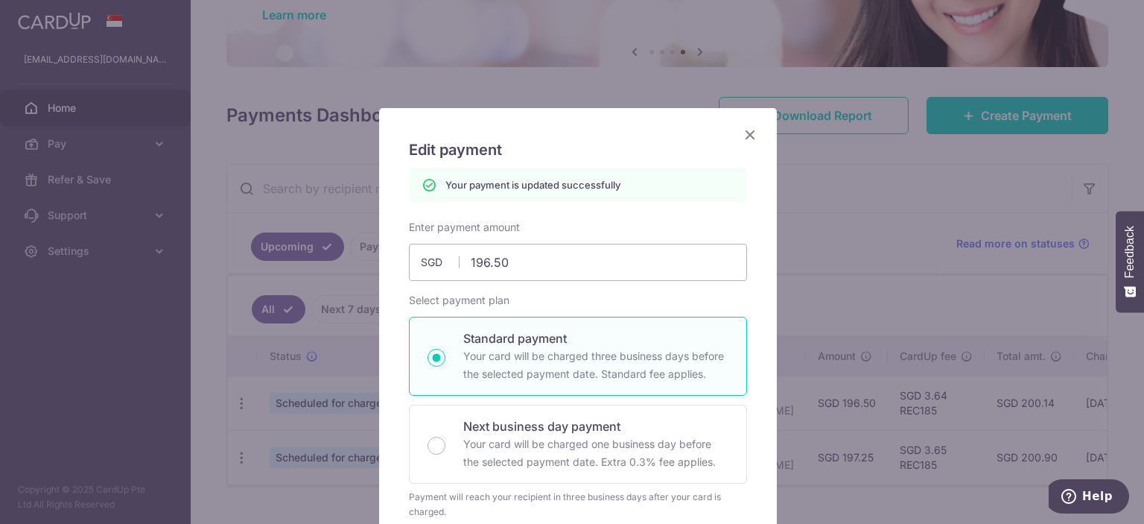
scroll to position [0, 0]
click at [750, 137] on icon "Close" at bounding box center [750, 134] width 18 height 19
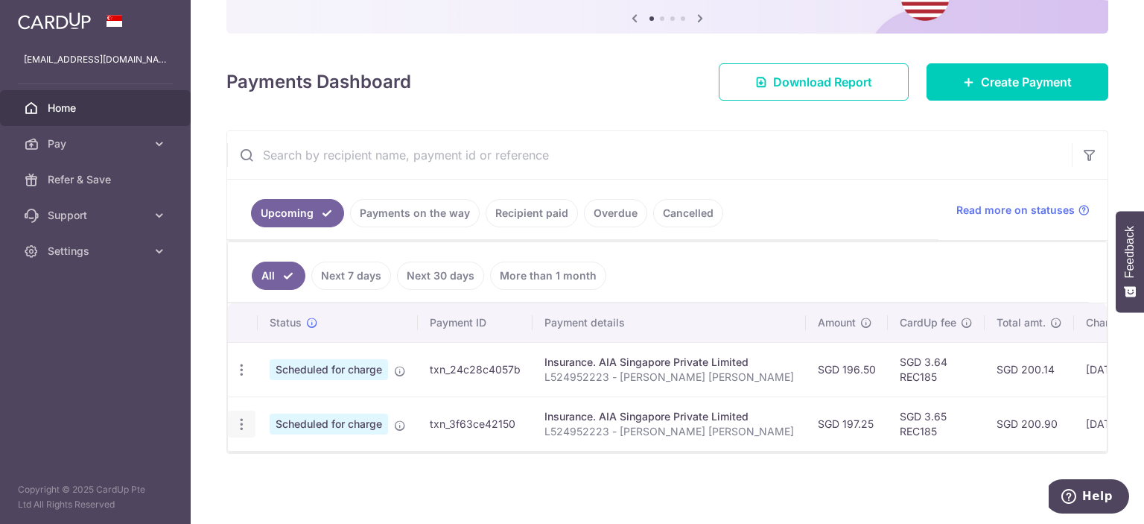
click at [244, 378] on icon "button" at bounding box center [242, 370] width 16 height 16
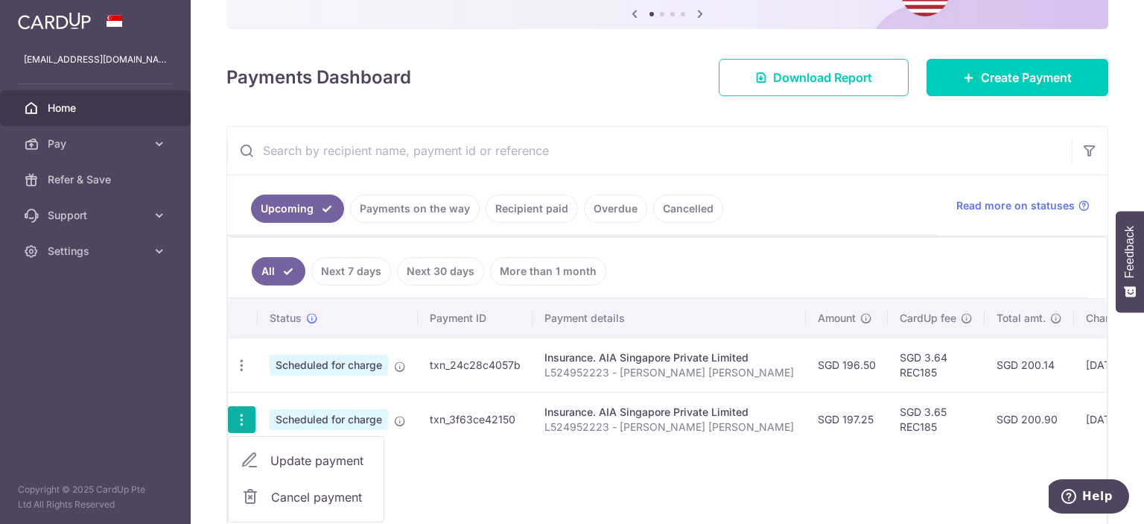
click at [270, 457] on span "Update payment" at bounding box center [320, 460] width 101 height 18
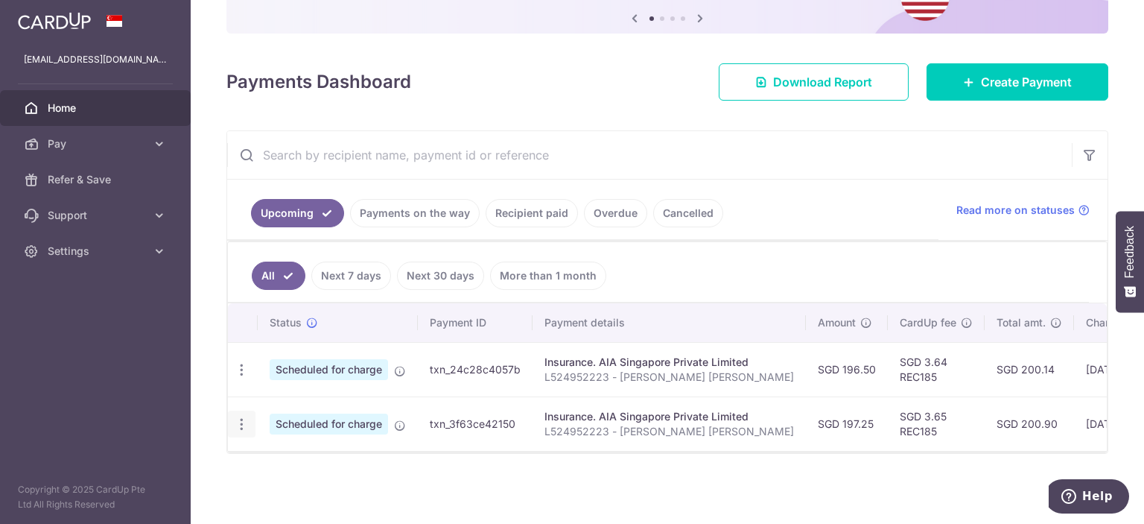
radio input "true"
type input "197.25"
type input "[DATE]"
type input "L524952223 - [PERSON_NAME] [PERSON_NAME]"
type input "REC185"
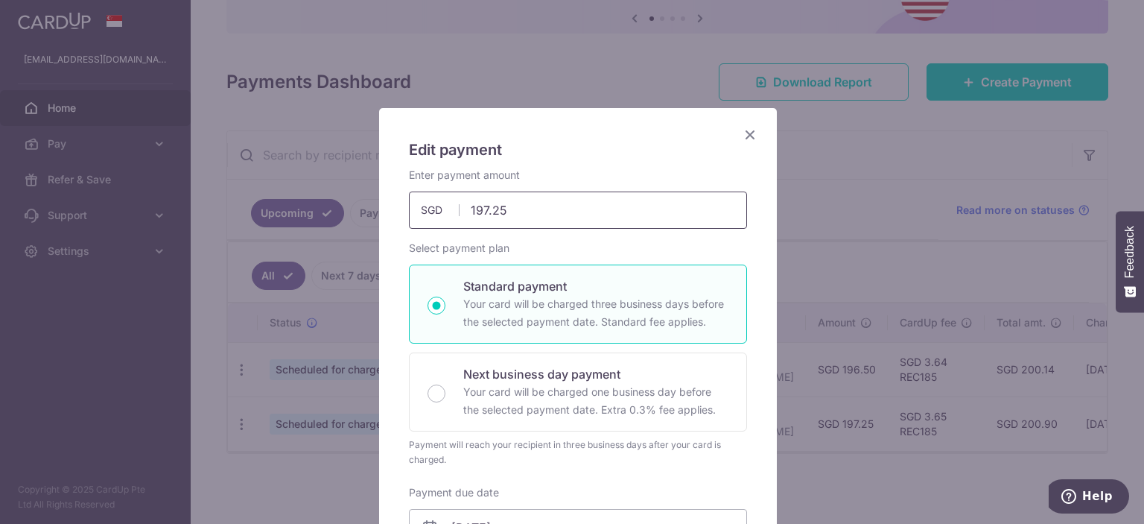
drag, startPoint x: 518, startPoint y: 206, endPoint x: 428, endPoint y: 207, distance: 89.4
click at [428, 207] on div "197.25 197.25 SGD" at bounding box center [578, 209] width 338 height 37
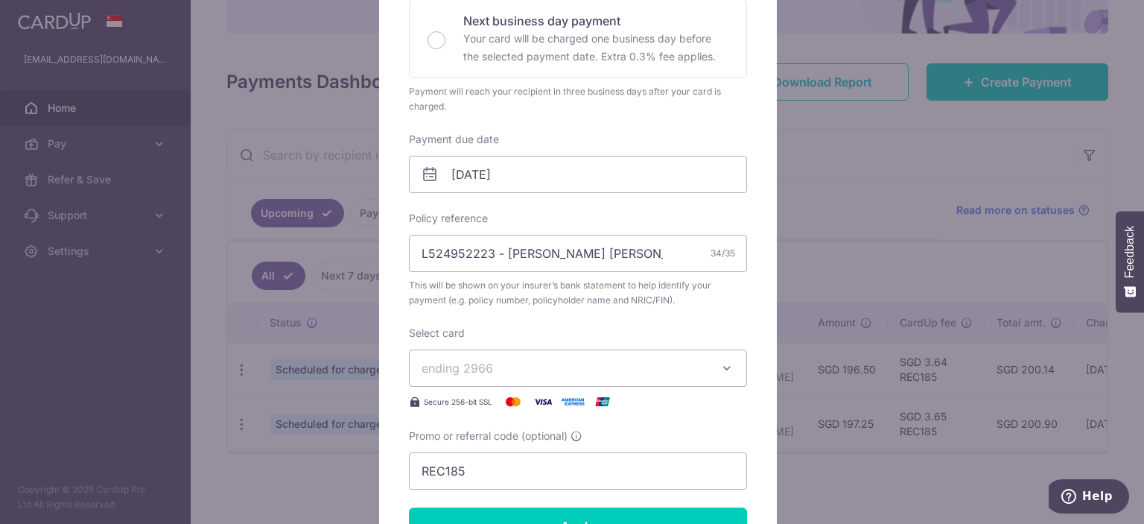
scroll to position [372, 0]
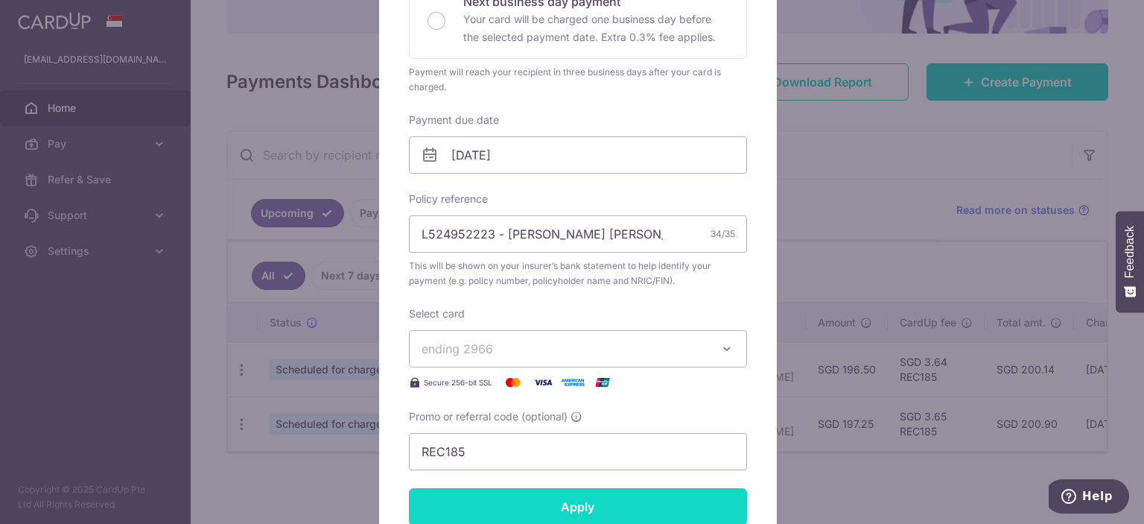
type input "198.00"
click at [608, 514] on input "Apply" at bounding box center [578, 506] width 338 height 37
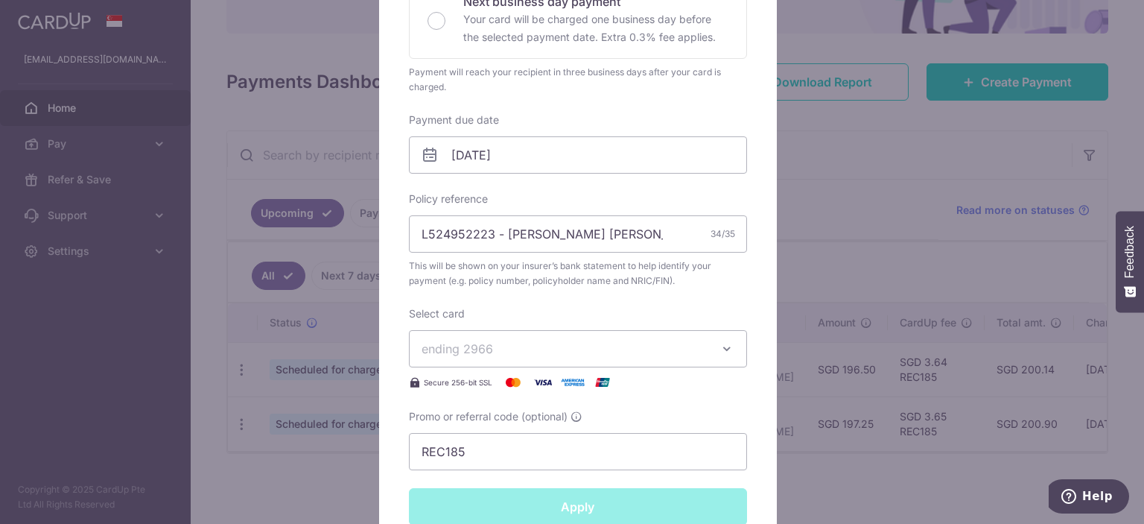
type input "Successfully Applied"
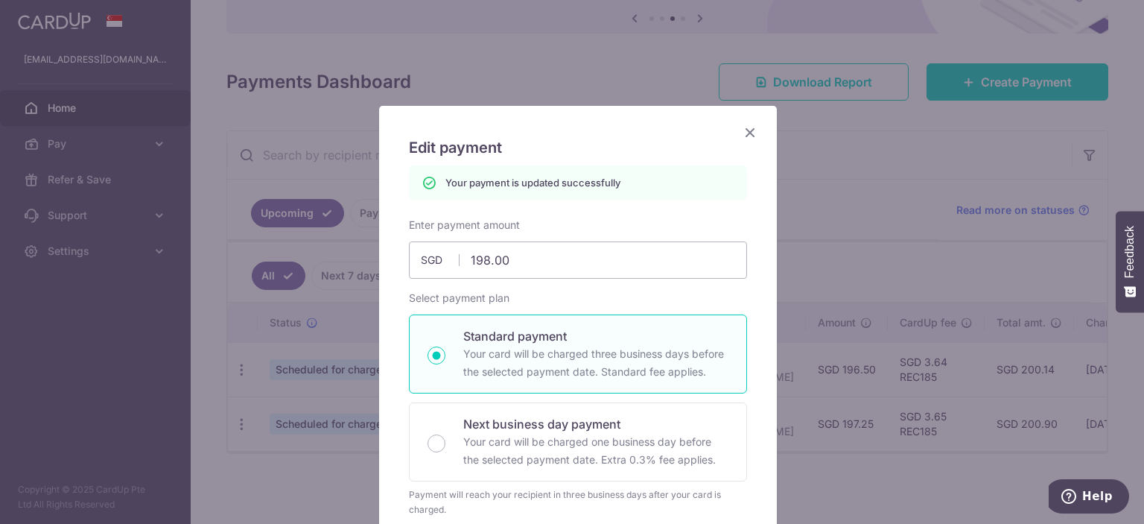
scroll to position [0, 0]
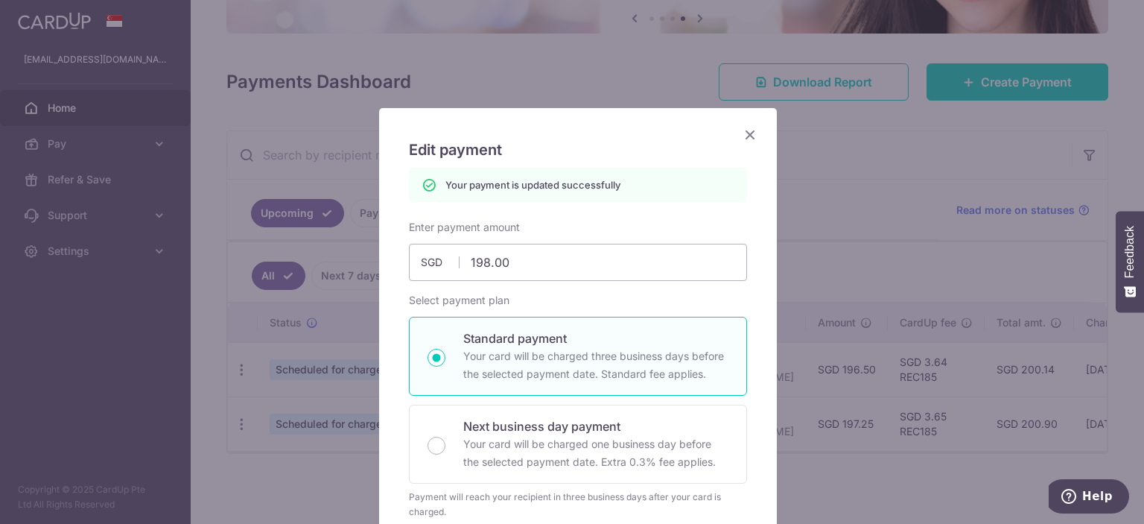
click at [741, 133] on icon "Close" at bounding box center [750, 134] width 18 height 19
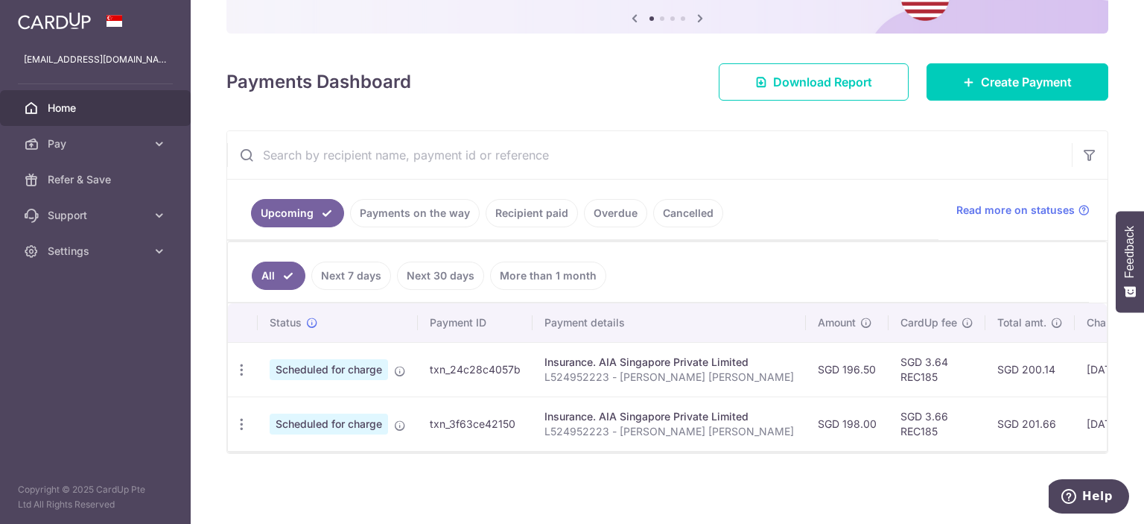
scroll to position [162, 0]
